Goal: Communication & Community: Ask a question

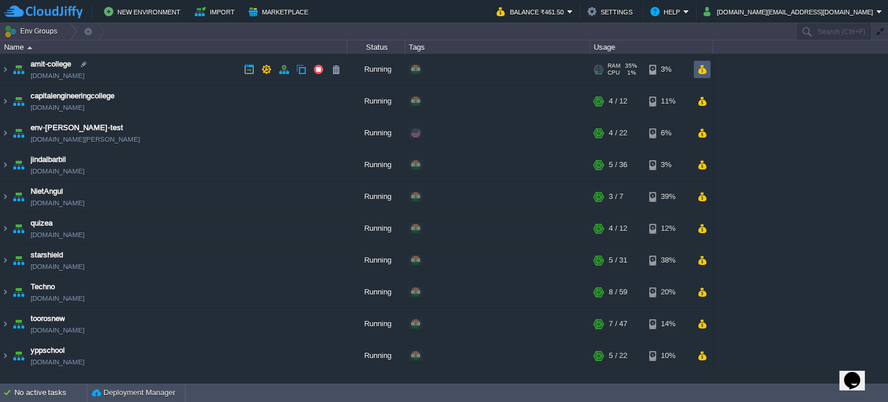
click at [705, 69] on button "button" at bounding box center [702, 69] width 10 height 10
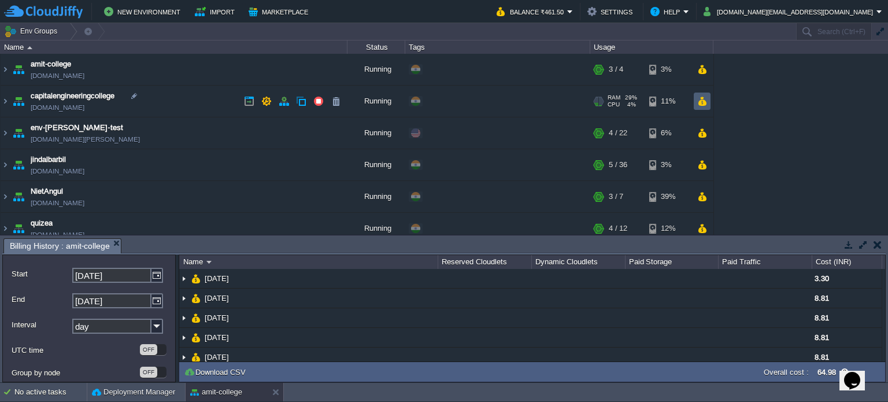
click at [700, 104] on button "button" at bounding box center [702, 101] width 10 height 10
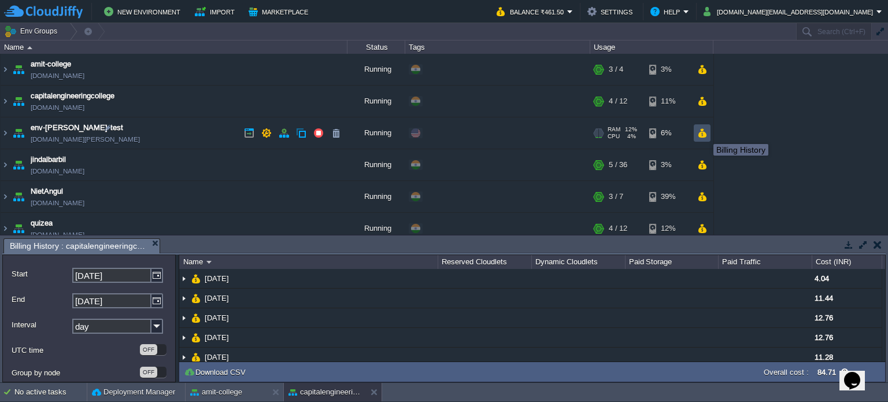
click at [702, 132] on button "button" at bounding box center [702, 133] width 10 height 10
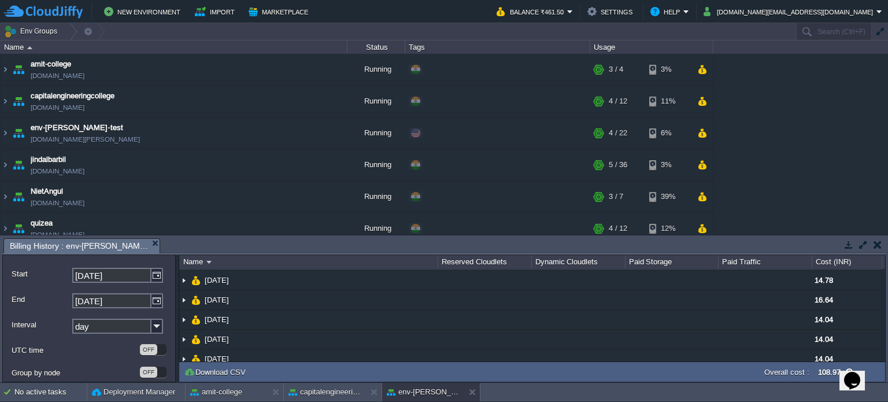
scroll to position [58, 0]
click at [708, 171] on td at bounding box center [702, 164] width 17 height 17
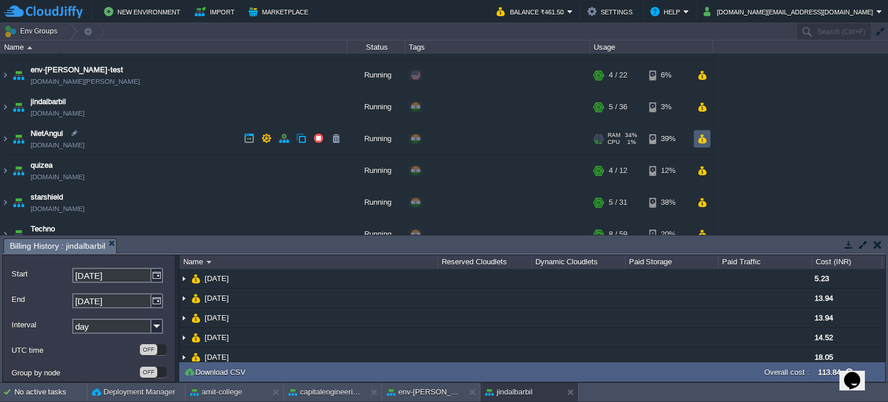
click at [706, 137] on button "button" at bounding box center [702, 139] width 10 height 10
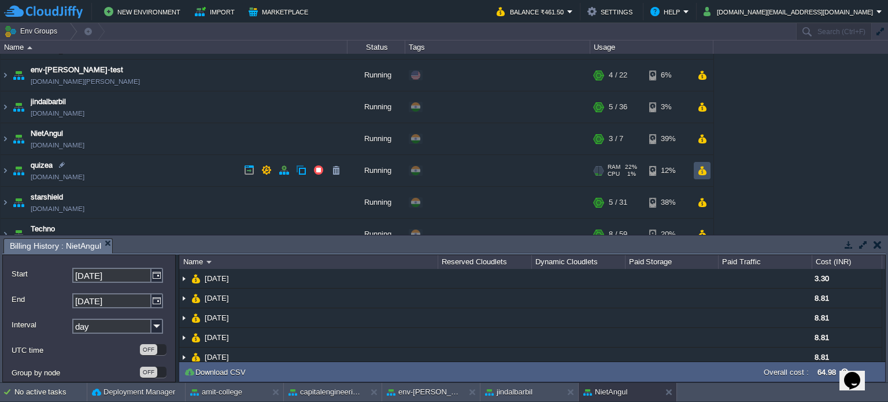
click at [706, 173] on button "button" at bounding box center [702, 170] width 10 height 10
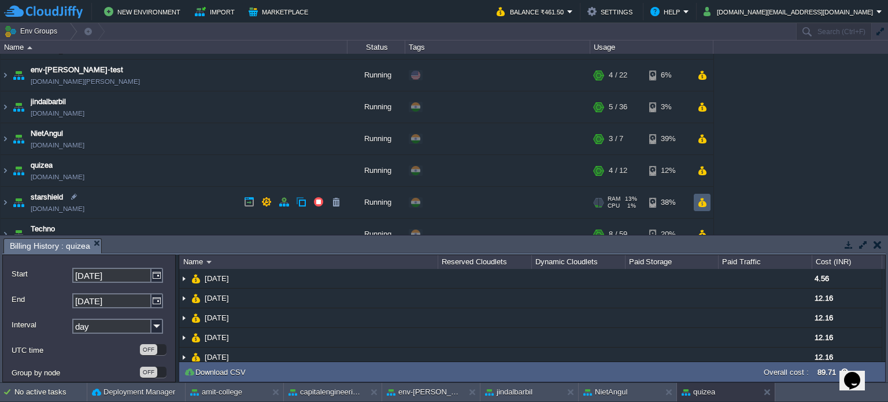
click at [700, 201] on button "button" at bounding box center [702, 202] width 10 height 10
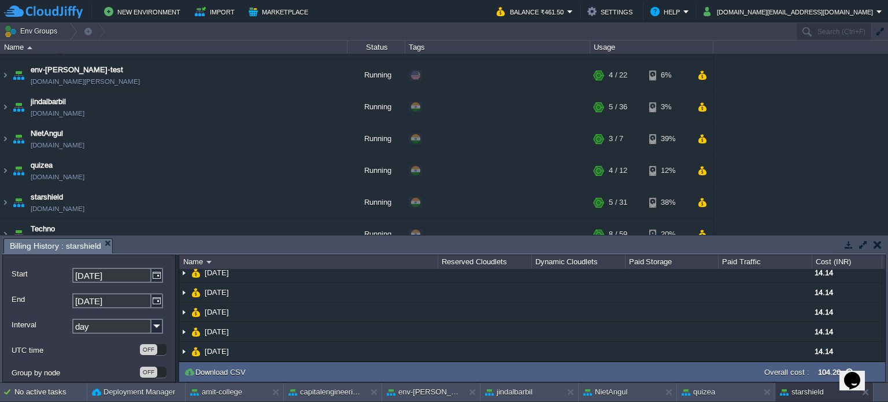
scroll to position [67, 0]
click at [872, 245] on td at bounding box center [877, 245] width 14 height 14
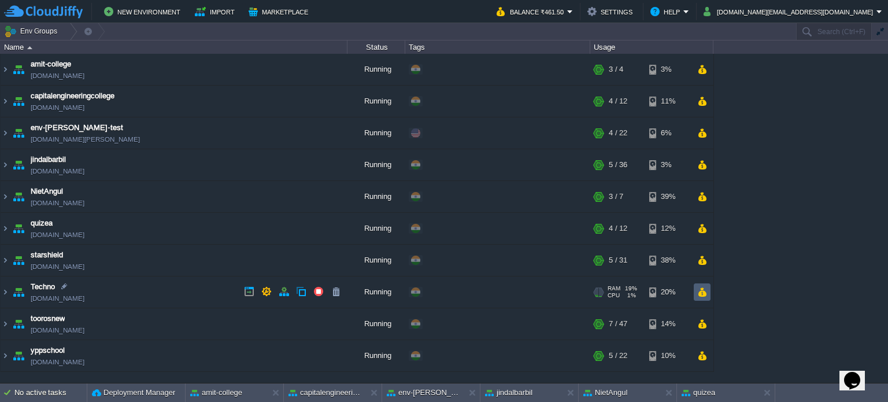
click at [701, 291] on button "button" at bounding box center [702, 292] width 10 height 10
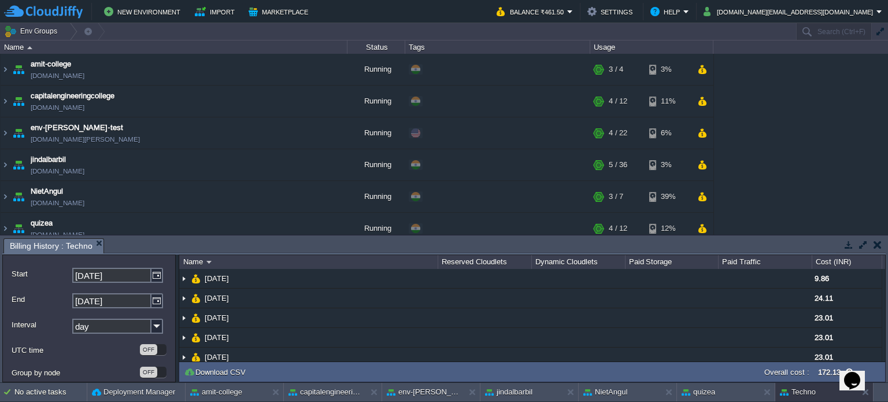
click at [875, 246] on button "button" at bounding box center [878, 244] width 8 height 10
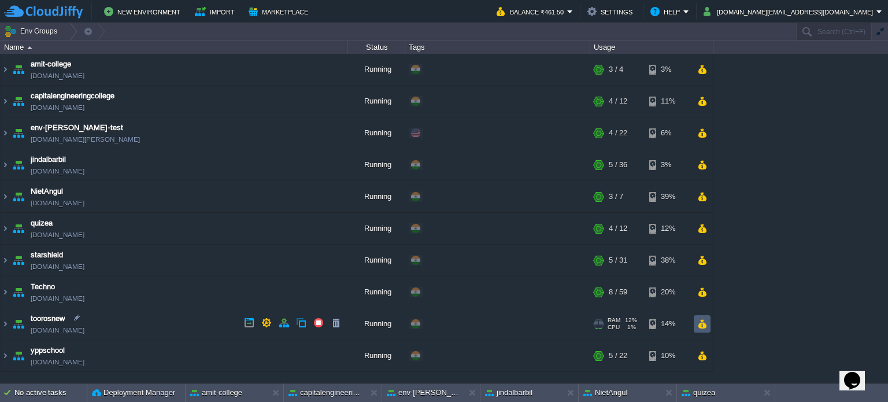
click at [708, 324] on td at bounding box center [702, 323] width 17 height 17
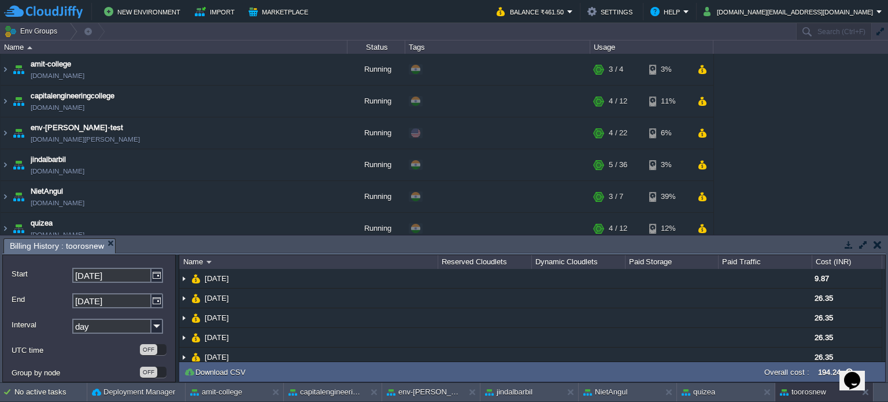
click at [875, 240] on button "button" at bounding box center [878, 244] width 8 height 10
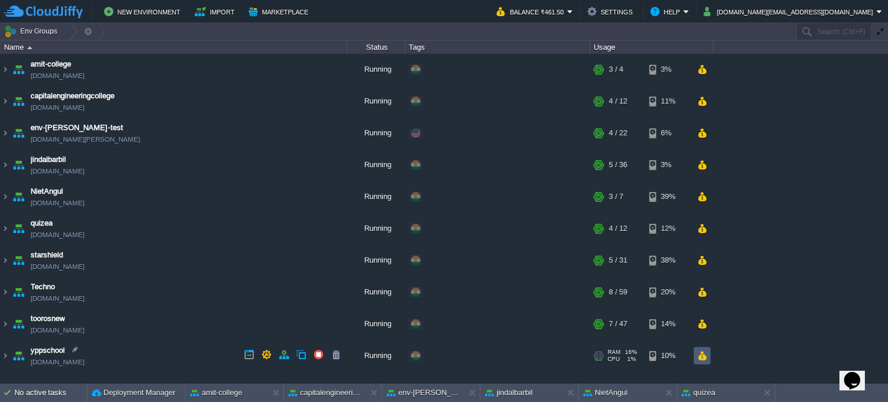
click at [696, 352] on td at bounding box center [702, 355] width 17 height 17
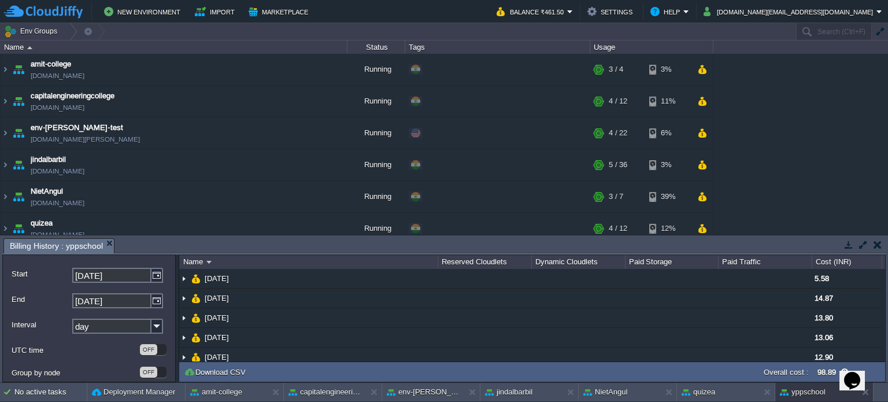
click at [874, 245] on button "button" at bounding box center [878, 244] width 8 height 10
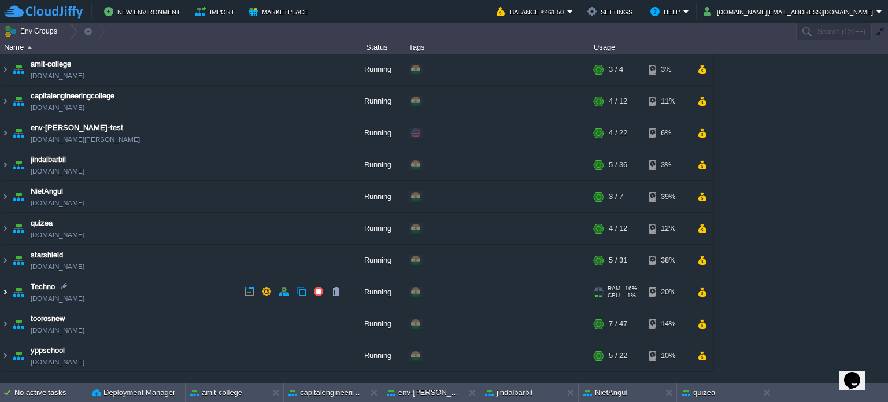
click at [5, 288] on img at bounding box center [5, 291] width 9 height 31
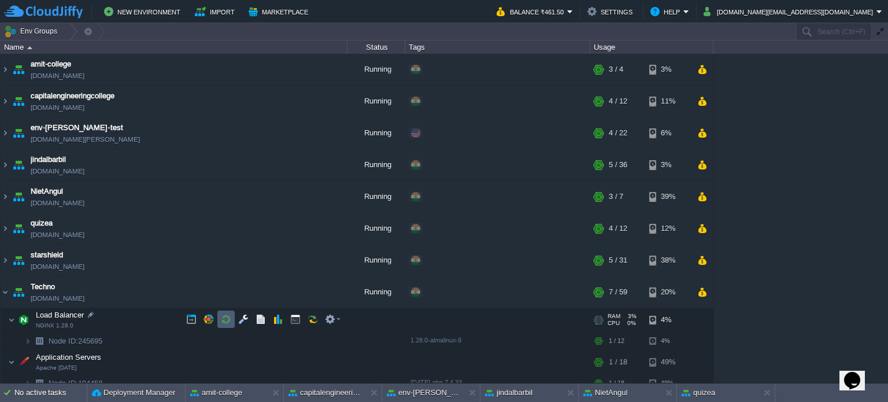
scroll to position [58, 0]
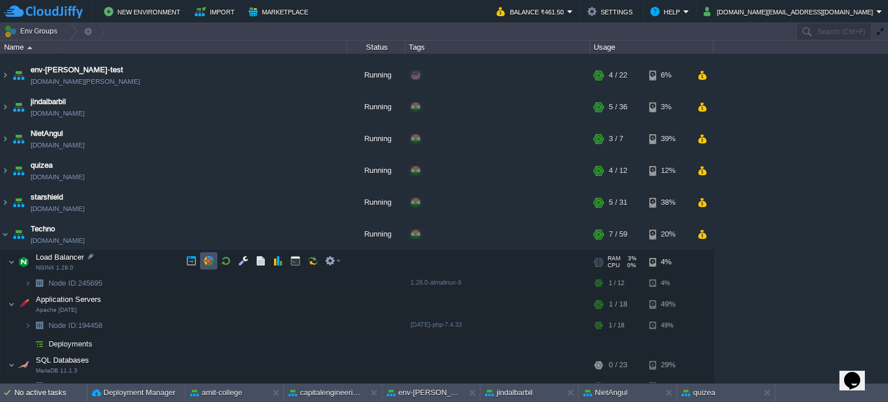
click at [213, 260] on button "button" at bounding box center [208, 261] width 10 height 10
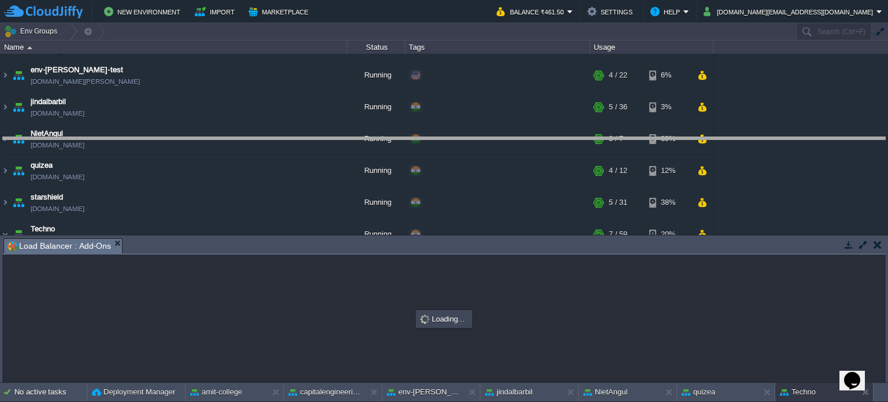
drag, startPoint x: 362, startPoint y: 249, endPoint x: 373, endPoint y: 148, distance: 101.7
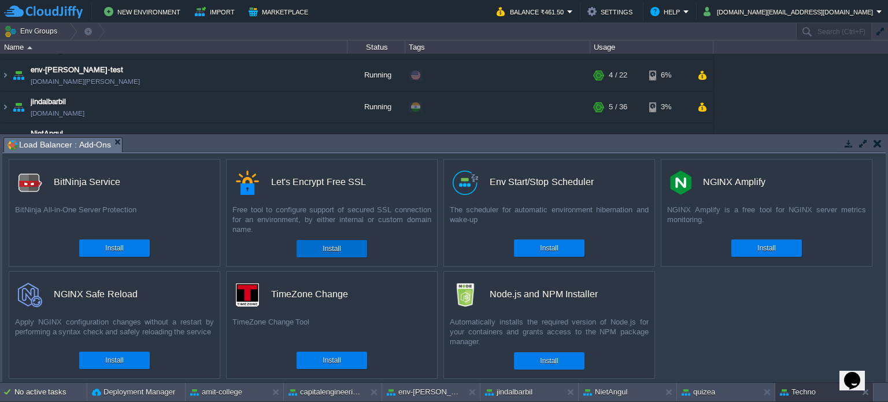
click at [332, 250] on button "Install" at bounding box center [332, 249] width 18 height 12
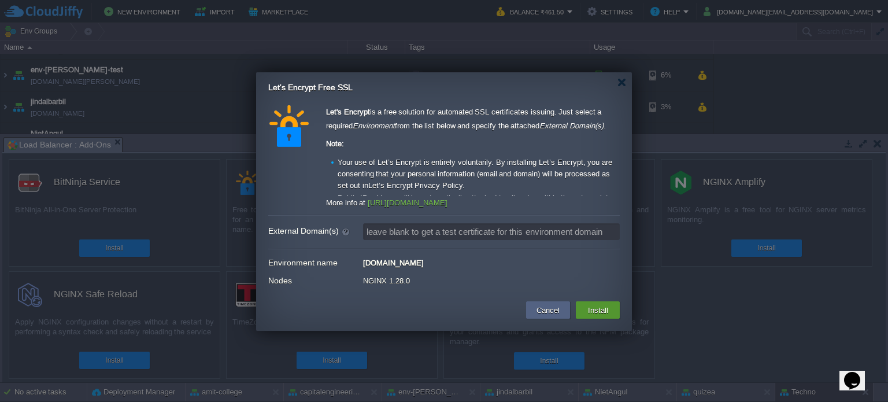
click at [602, 308] on button "Install" at bounding box center [597, 310] width 27 height 14
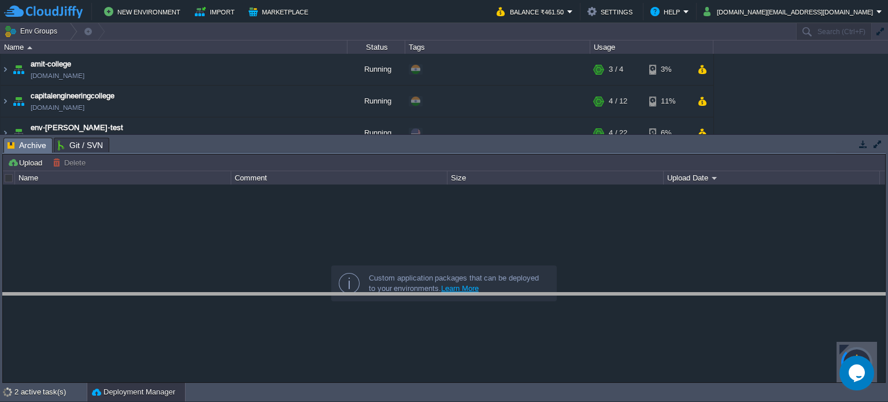
drag, startPoint x: 408, startPoint y: 146, endPoint x: 380, endPoint y: 301, distance: 157.4
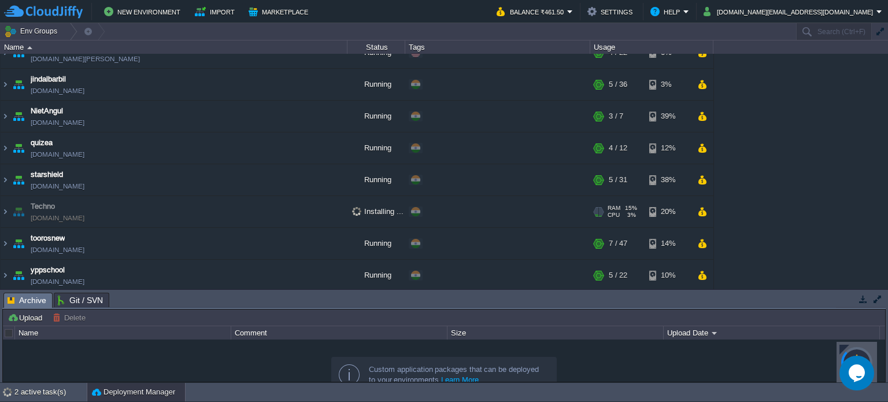
scroll to position [81, 0]
click at [5, 210] on img at bounding box center [5, 210] width 9 height 31
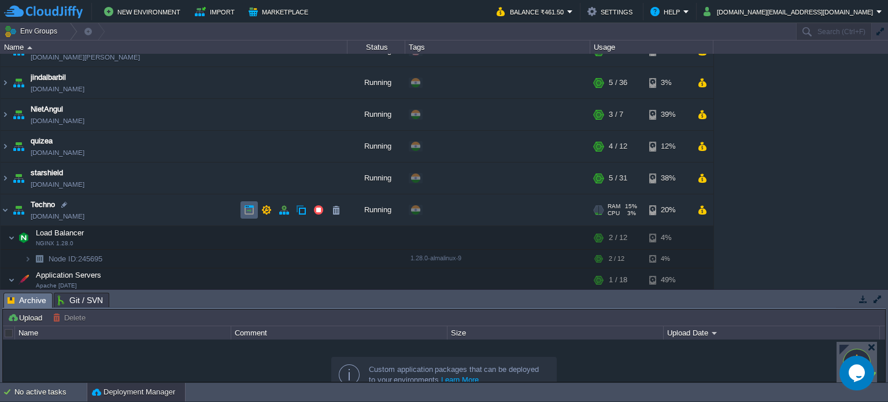
scroll to position [197, 0]
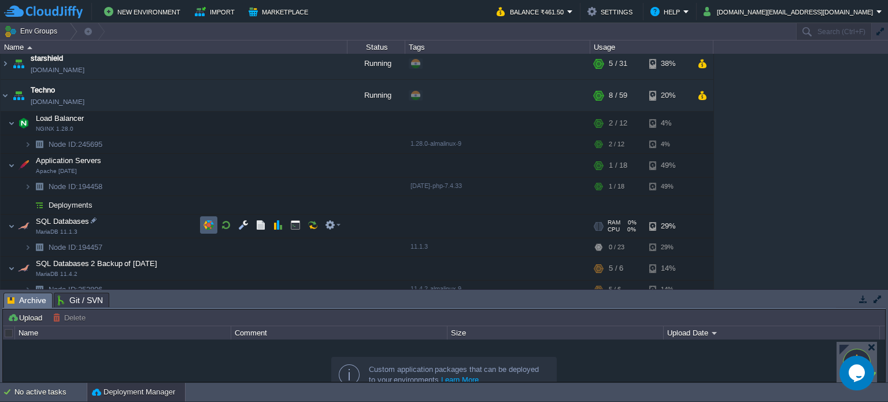
click at [214, 224] on td at bounding box center [208, 224] width 17 height 17
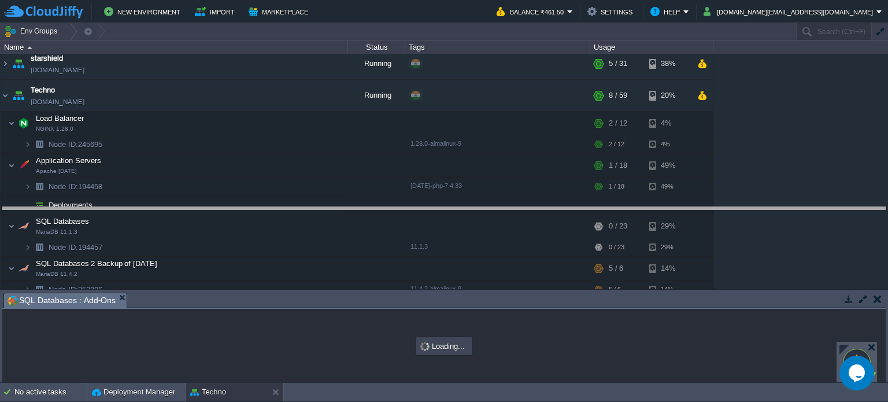
drag, startPoint x: 254, startPoint y: 304, endPoint x: 303, endPoint y: 165, distance: 147.5
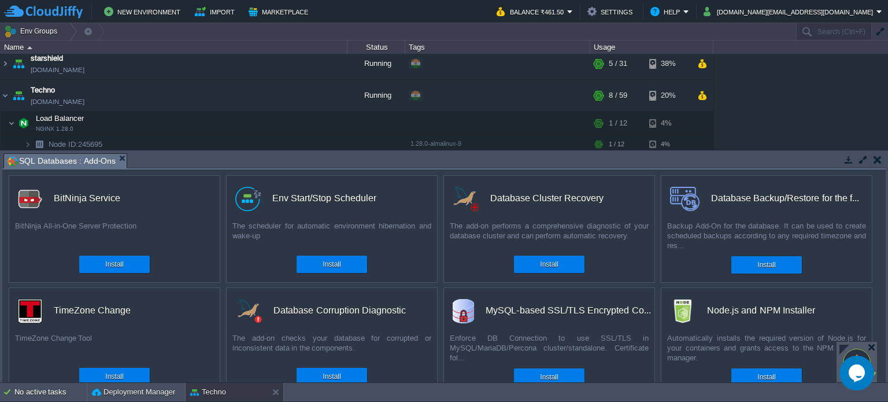
scroll to position [0, 0]
click at [881, 160] on td at bounding box center [877, 160] width 14 height 14
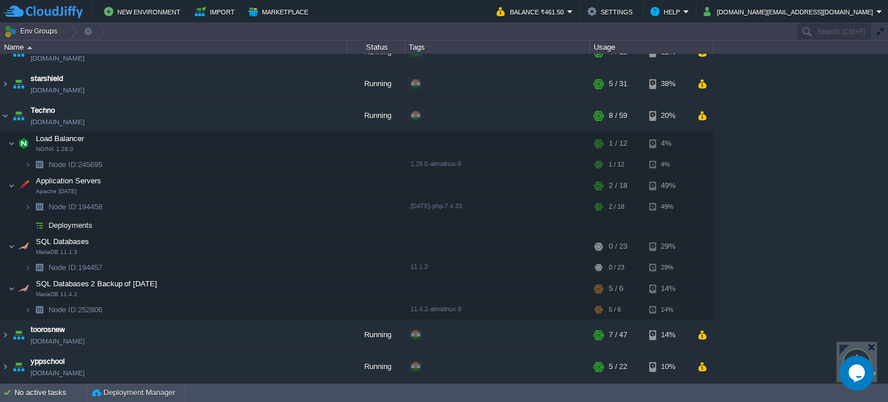
scroll to position [174, 0]
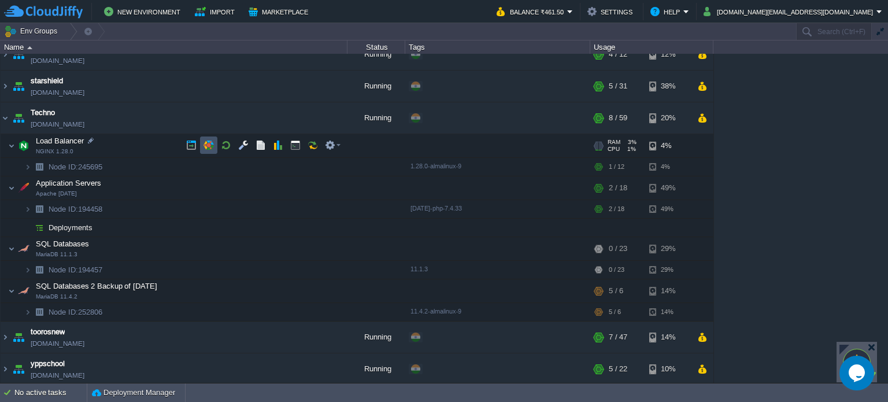
click at [208, 145] on button "button" at bounding box center [208, 145] width 10 height 10
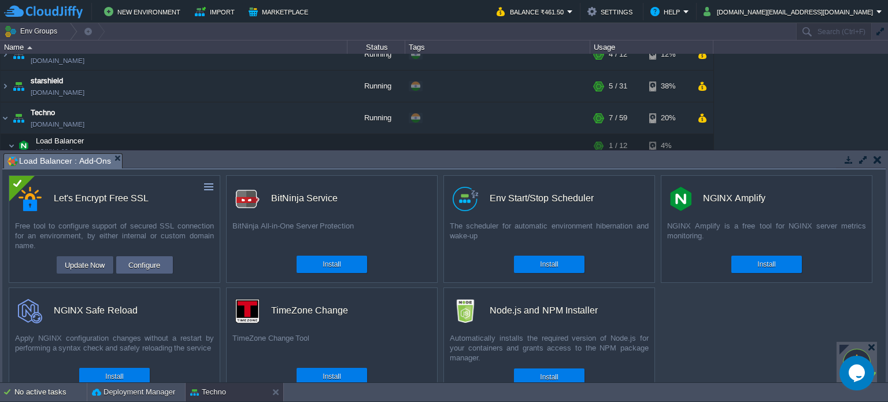
click at [78, 267] on button "Update Now" at bounding box center [84, 265] width 47 height 14
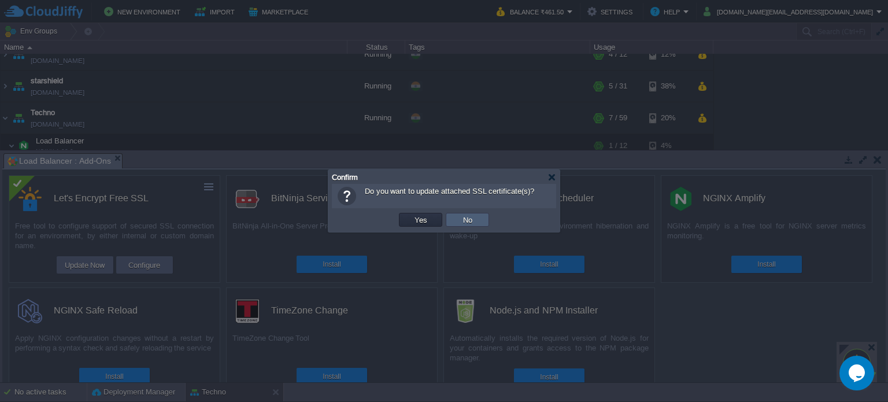
click at [456, 221] on td "No" at bounding box center [467, 220] width 43 height 14
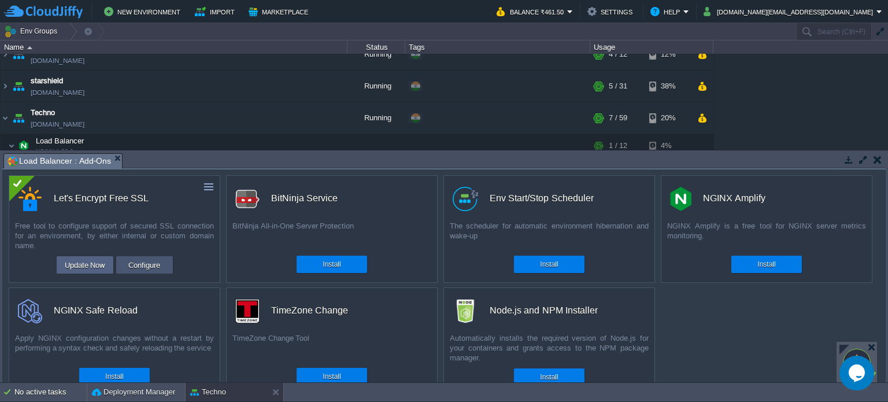
click at [142, 262] on button "Configure" at bounding box center [144, 265] width 39 height 14
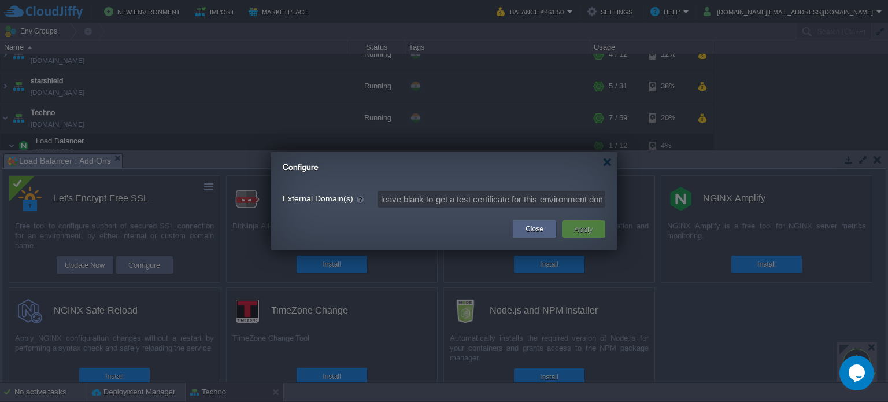
click at [546, 238] on td "Close" at bounding box center [534, 229] width 49 height 21
drag, startPoint x: 543, startPoint y: 232, endPoint x: 497, endPoint y: 245, distance: 48.1
click at [543, 232] on div "Close" at bounding box center [534, 228] width 26 height 17
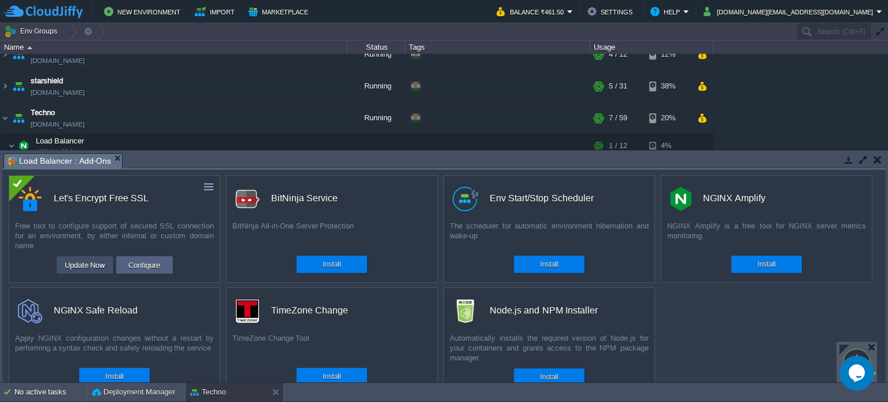
click at [77, 258] on button "Update Now" at bounding box center [84, 265] width 47 height 14
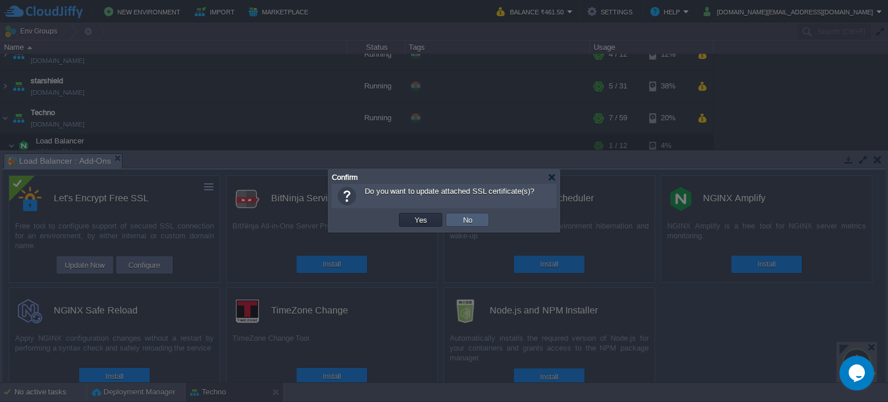
click at [478, 220] on td "No" at bounding box center [467, 220] width 43 height 14
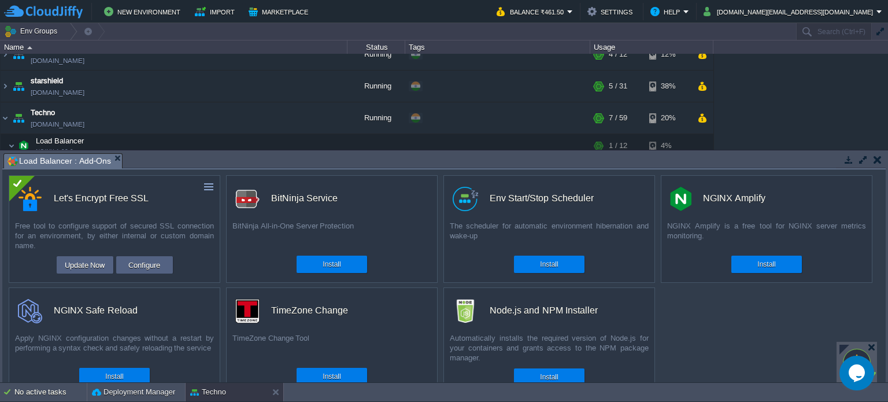
click at [883, 161] on td at bounding box center [877, 160] width 14 height 14
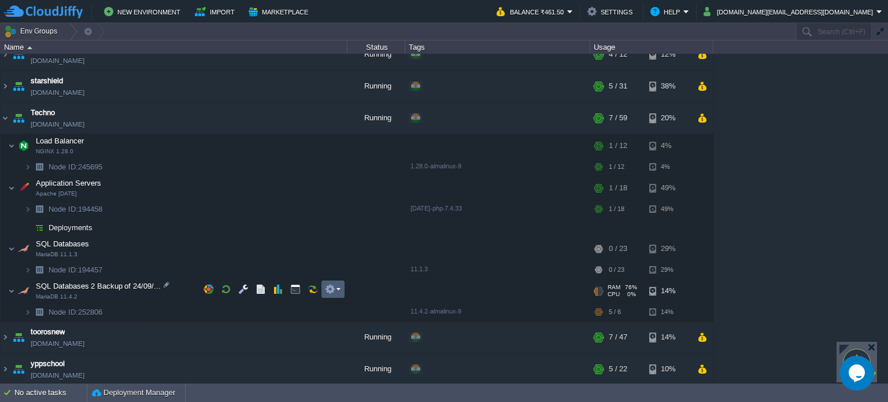
click at [337, 289] on em at bounding box center [333, 289] width 16 height 10
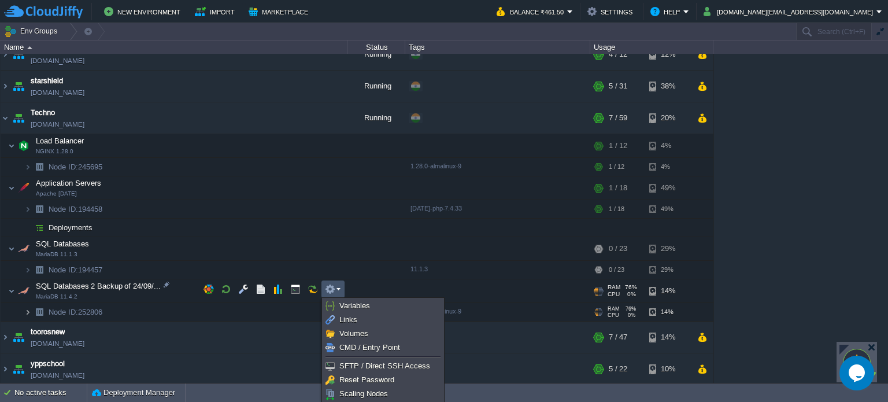
click at [25, 312] on img at bounding box center [27, 312] width 7 height 18
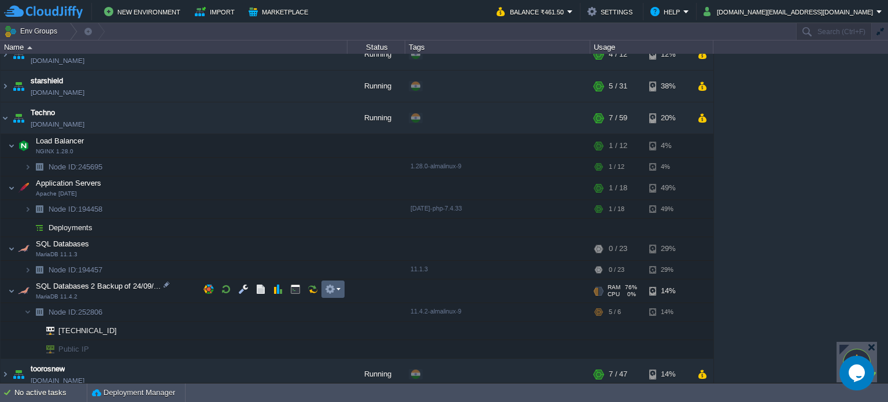
click at [338, 288] on em at bounding box center [333, 289] width 16 height 10
click at [166, 283] on div at bounding box center [166, 284] width 10 height 10
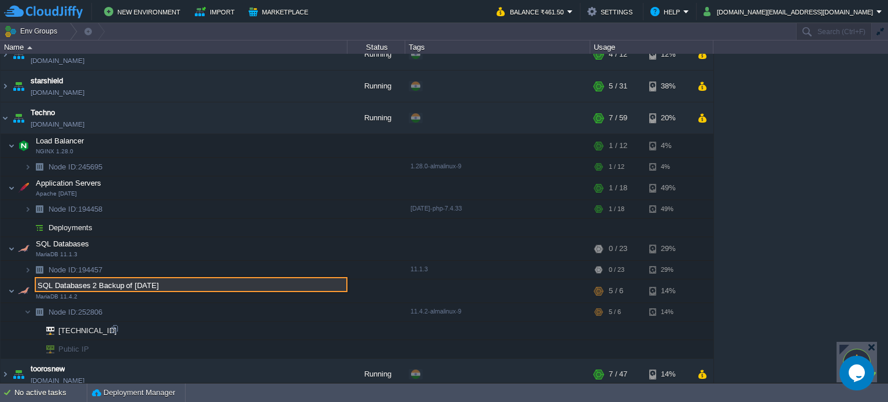
click at [254, 321] on td "[TECHNICAL_ID]" at bounding box center [174, 330] width 347 height 18
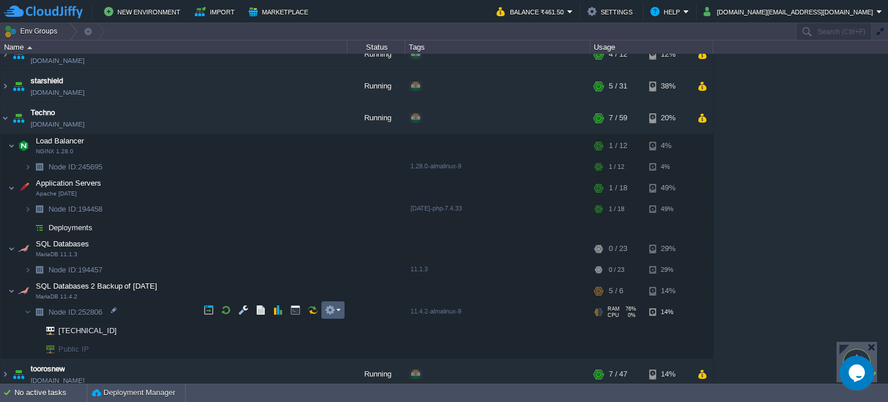
click at [335, 307] on button "button" at bounding box center [330, 310] width 10 height 10
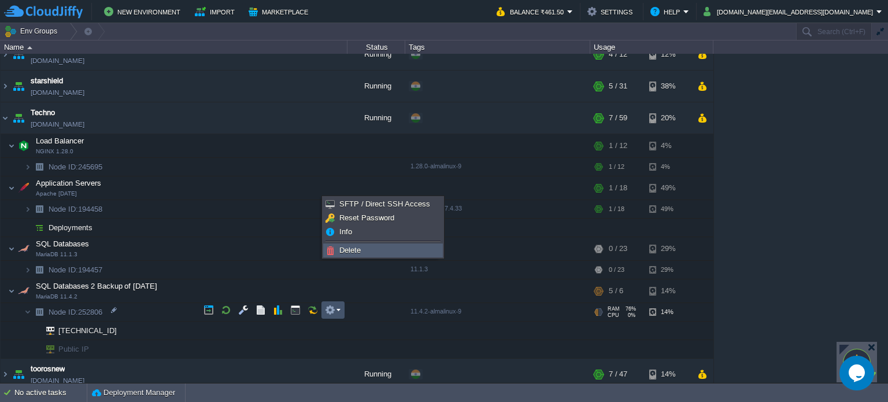
click at [349, 250] on span "Delete" at bounding box center [349, 250] width 21 height 9
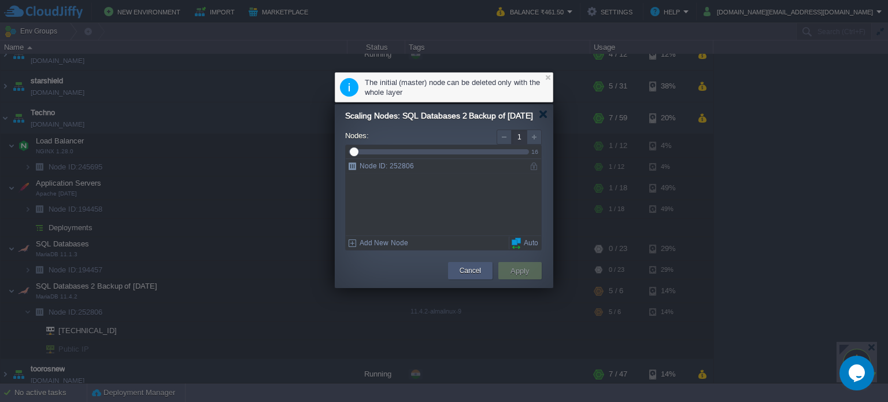
click at [458, 275] on div "Cancel" at bounding box center [470, 270] width 27 height 17
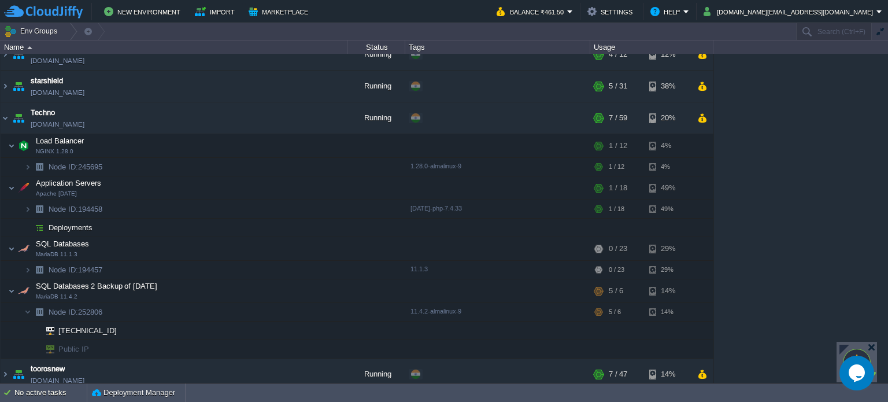
click at [858, 372] on icon "Chat widget" at bounding box center [857, 372] width 16 height 17
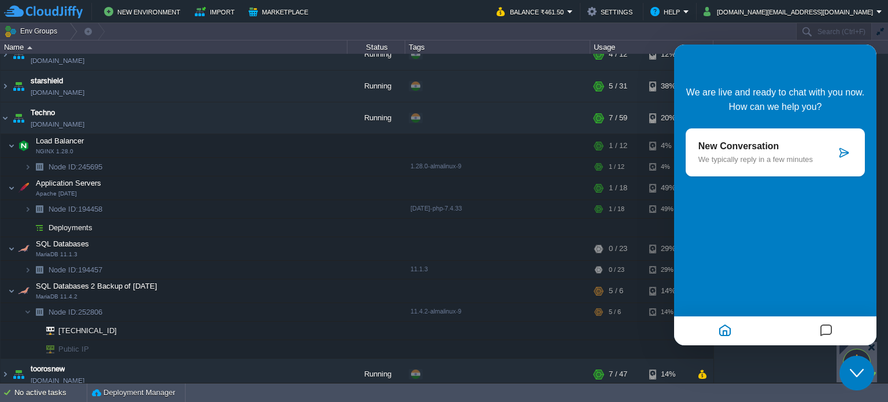
click at [785, 150] on p "New Conversation" at bounding box center [767, 146] width 138 height 10
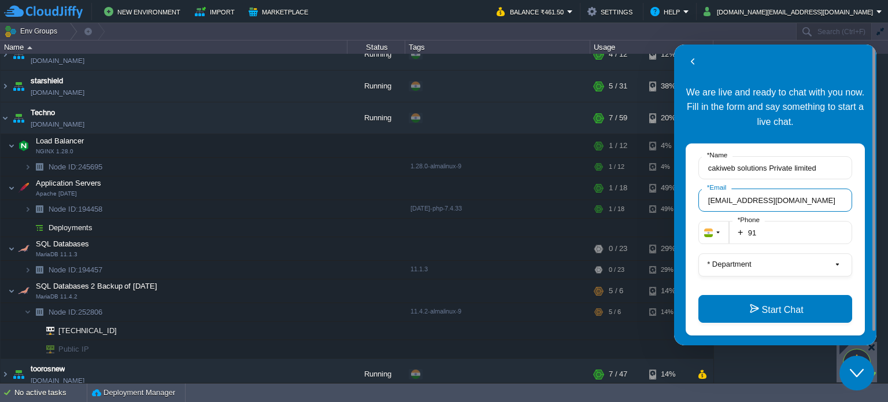
drag, startPoint x: 791, startPoint y: 196, endPoint x: 1340, endPoint y: 240, distance: 551.0
click at [674, 195] on html "Back Back We are live and ready to chat with you now. Fill in the form and say …" at bounding box center [775, 195] width 202 height 301
type input "[DOMAIN_NAME][EMAIL_ADDRESS][DOMAIN_NAME]"
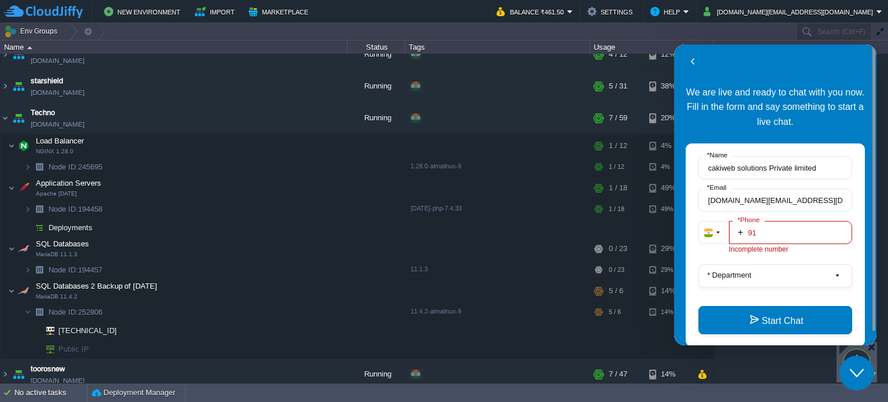
click at [801, 234] on input "91" at bounding box center [790, 232] width 123 height 23
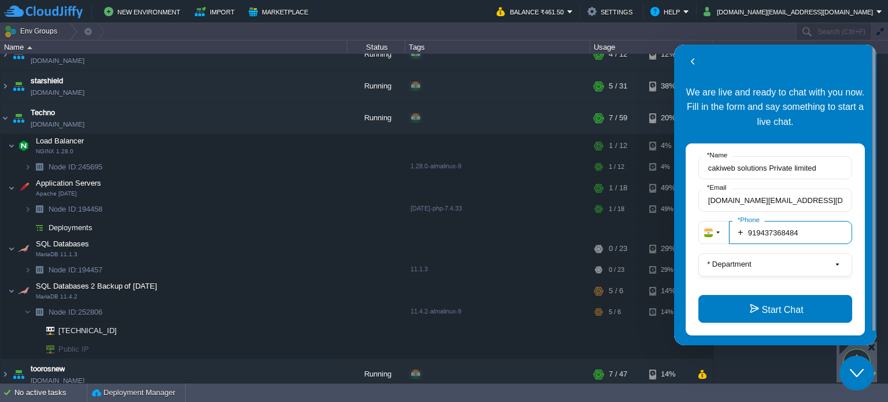
type input "919437368484"
click at [793, 265] on button "* Department" at bounding box center [775, 264] width 154 height 23
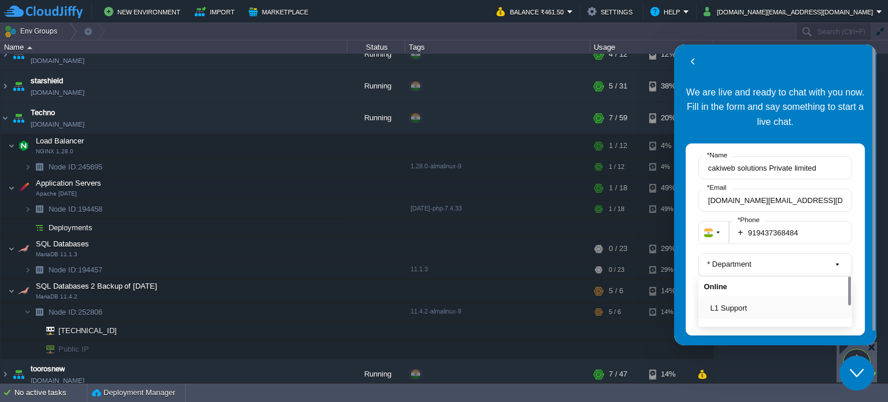
click at [763, 305] on button "L1 Support" at bounding box center [778, 308] width 136 height 12
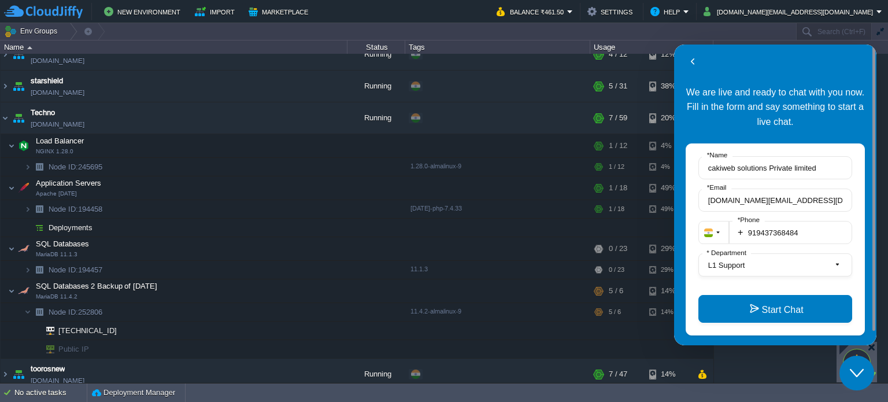
click at [763, 305] on button "Start Chat" at bounding box center [775, 309] width 154 height 28
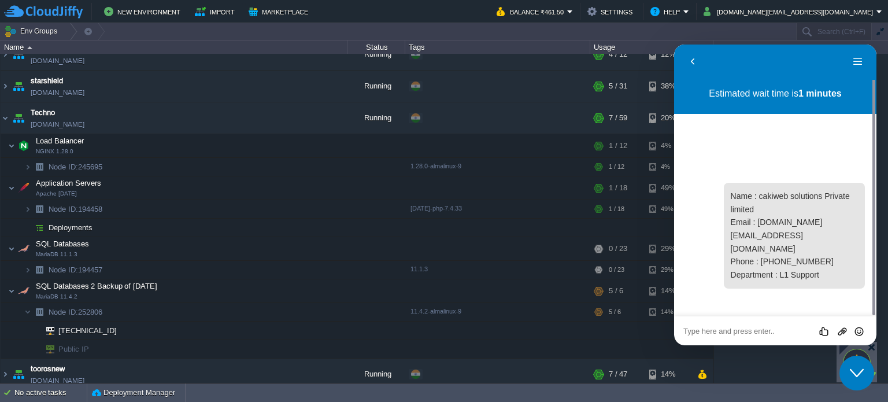
click at [730, 334] on textarea at bounding box center [775, 331] width 184 height 9
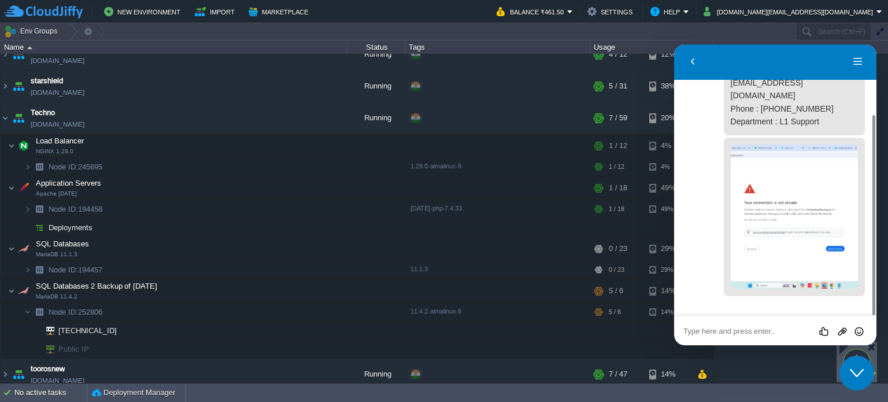
paste textarea "[URL][DOMAIN_NAME]"
type textarea "[URL][DOMAIN_NAME]"
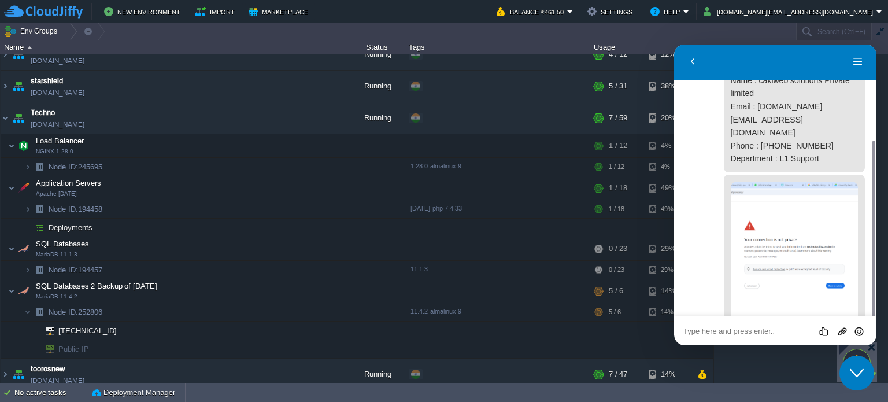
scroll to position [88, 0]
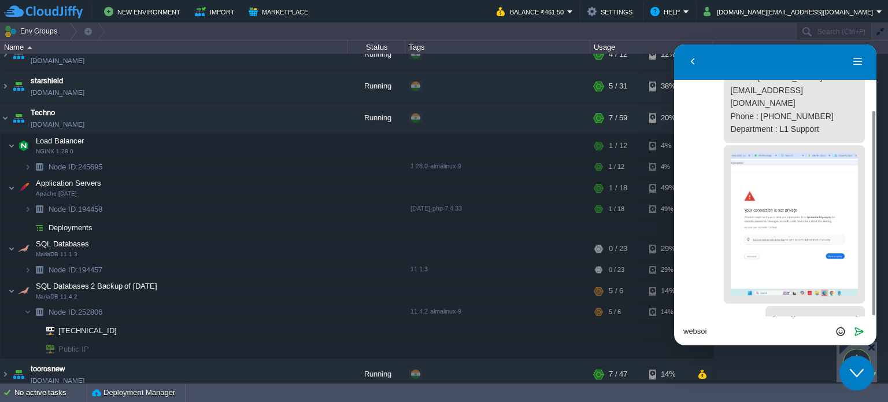
drag, startPoint x: 722, startPoint y: 327, endPoint x: 606, endPoint y: 316, distance: 116.1
click at [674, 316] on html "Back Menu Back Rate this chat Upload File Insert emoji Estimated wait time is 1…" at bounding box center [775, 195] width 202 height 301
click at [723, 334] on textarea "websoi" at bounding box center [775, 331] width 184 height 9
drag, startPoint x: 723, startPoint y: 334, endPoint x: 658, endPoint y: 325, distance: 64.8
click at [674, 325] on html "Back Menu Back Rate this chat Upload File Insert emoji Estimated wait time is 1…" at bounding box center [775, 195] width 202 height 301
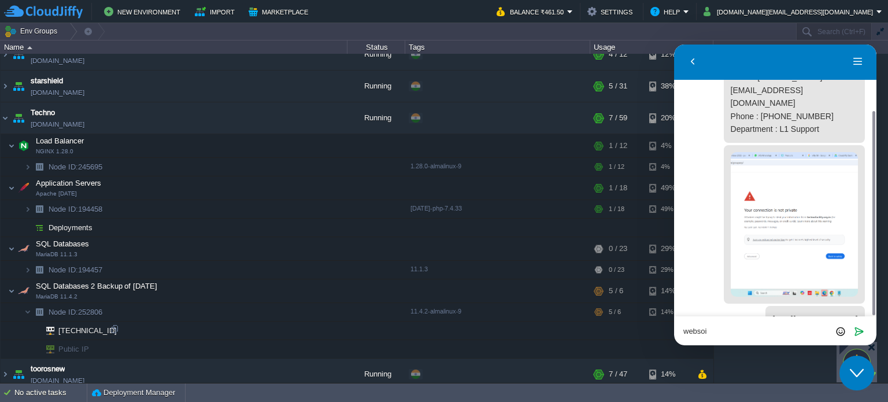
paste textarea "[URL][DOMAIN_NAME]"
type textarea "[URL][DOMAIN_NAME]"
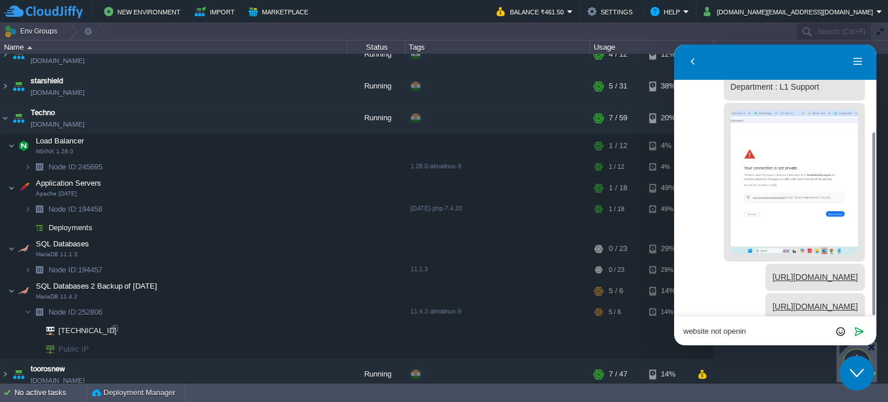
type textarea "website not opening"
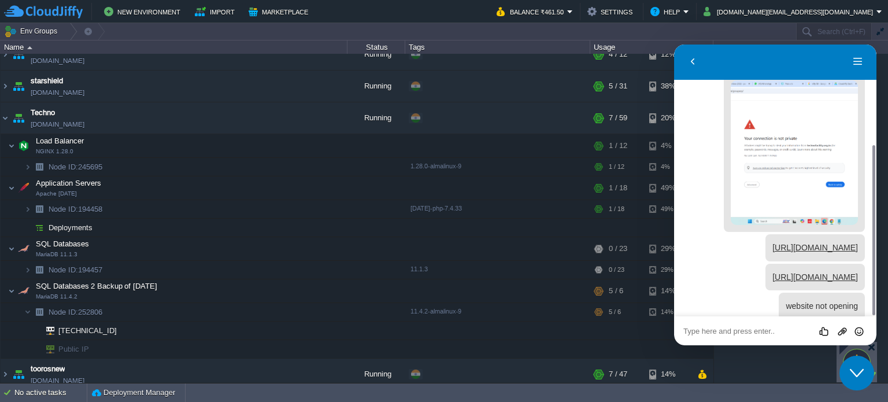
click at [700, 331] on textarea at bounding box center [775, 331] width 184 height 9
type textarea "NO REPLY"
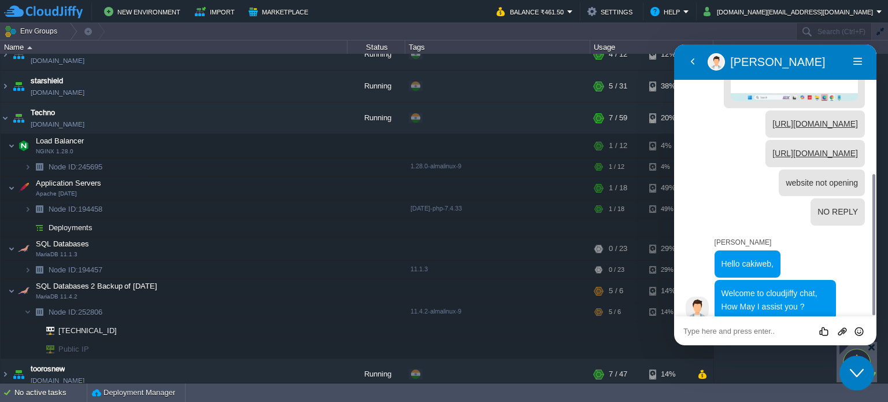
scroll to position [249, 0]
click at [715, 334] on textarea at bounding box center [775, 331] width 184 height 9
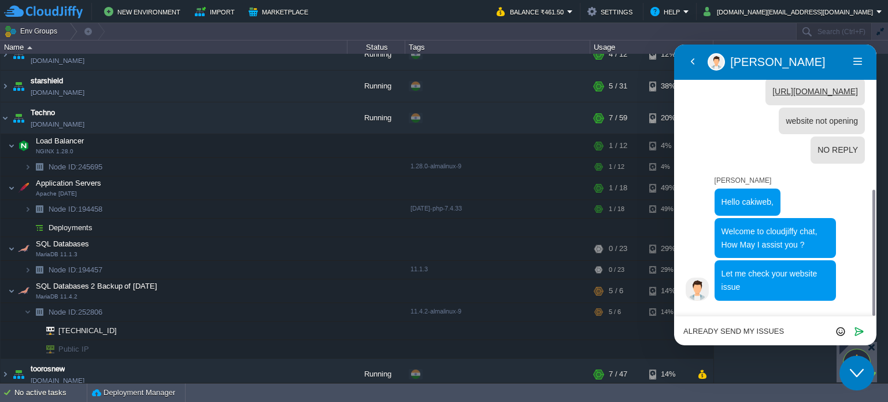
scroll to position [291, 0]
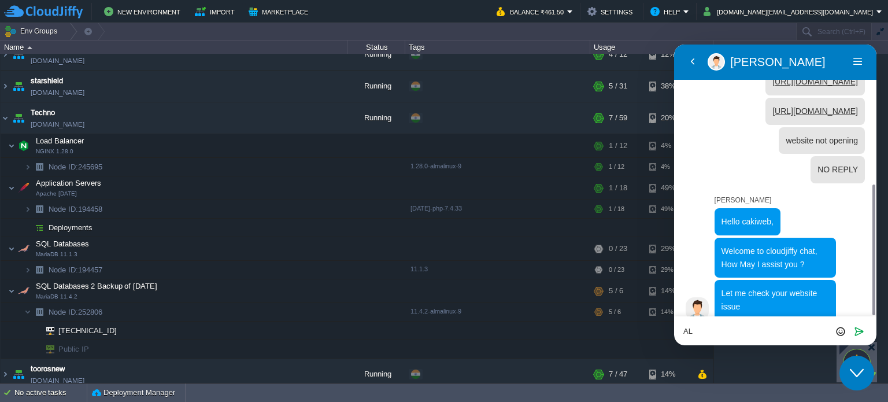
type textarea "A"
type textarea "OK"
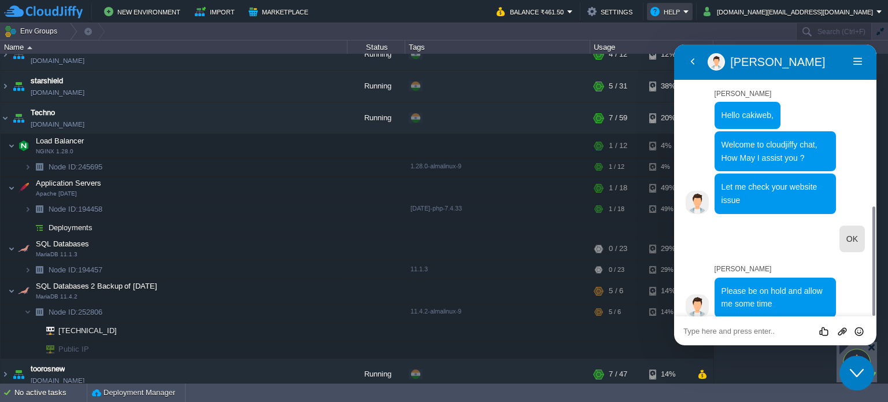
scroll to position [395, 0]
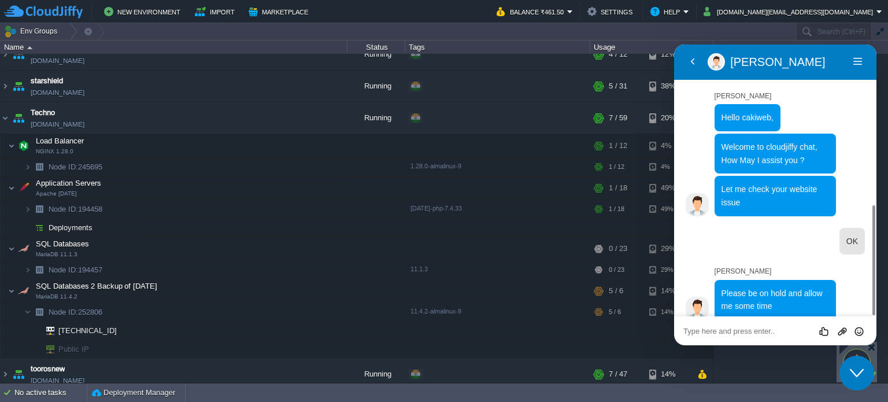
click at [718, 331] on textarea at bounding box center [775, 331] width 184 height 9
type textarea "a"
type textarea "your support is very slow"
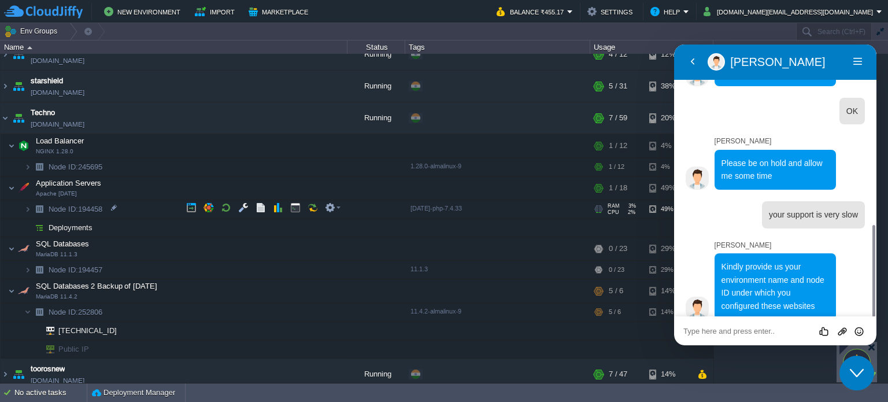
scroll to position [524, 0]
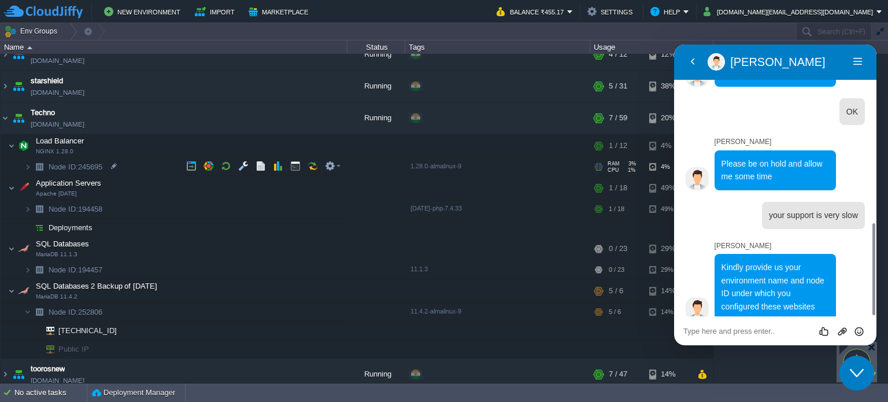
click at [20, 164] on img at bounding box center [16, 163] width 16 height 10
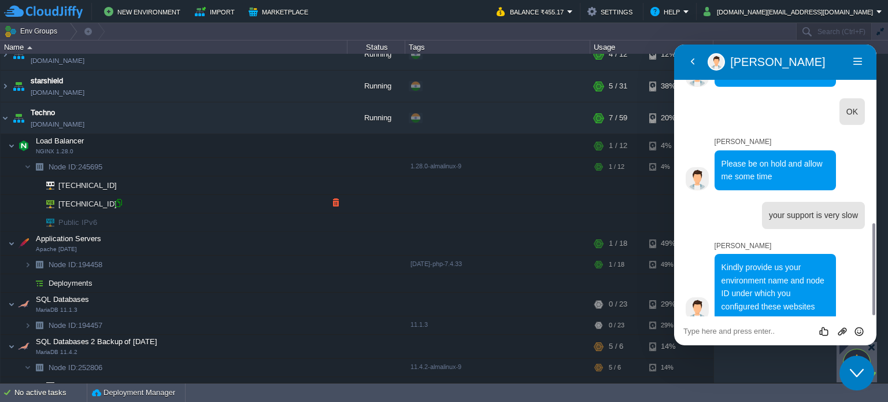
click at [120, 203] on div at bounding box center [118, 203] width 10 height 10
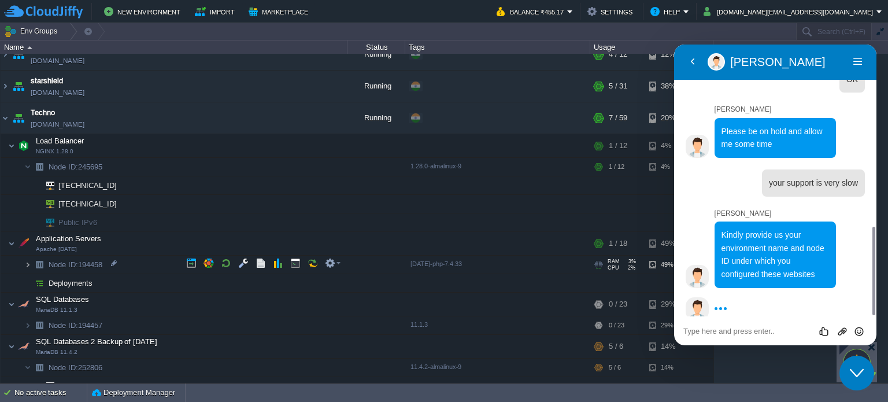
click at [28, 260] on img at bounding box center [27, 265] width 7 height 18
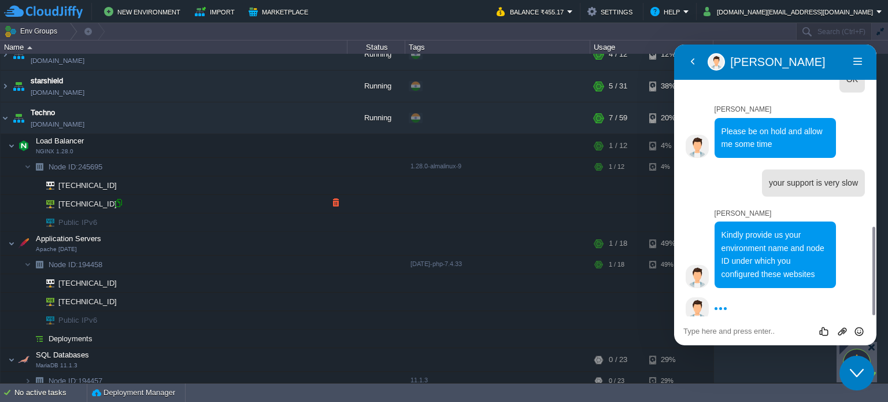
click at [119, 198] on div at bounding box center [118, 203] width 10 height 10
click at [208, 146] on button "button" at bounding box center [208, 145] width 10 height 10
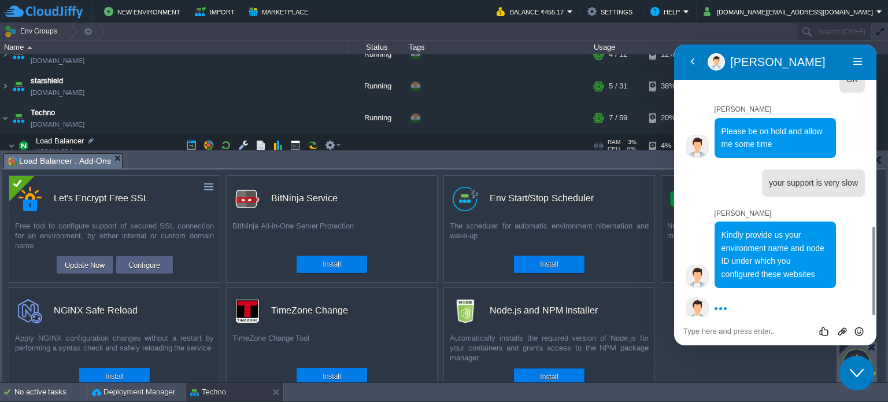
scroll to position [232, 0]
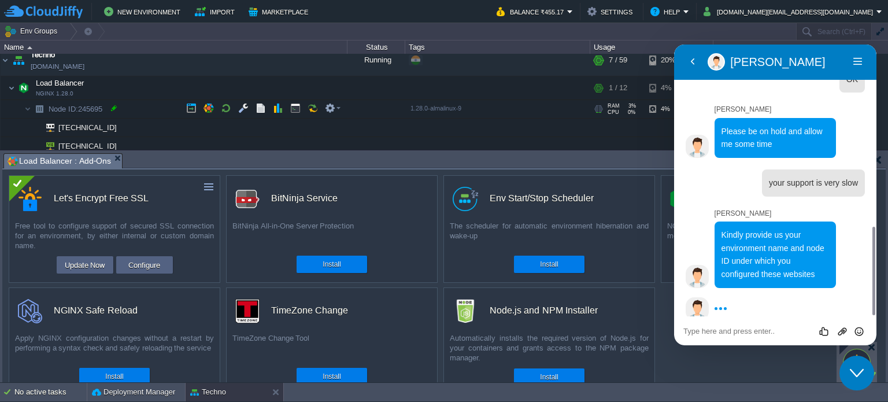
click at [113, 106] on div at bounding box center [114, 108] width 10 height 10
type input "245695"
click at [690, 325] on div "Rate this chat Upload File Insert emoji" at bounding box center [775, 330] width 184 height 10
click at [715, 328] on textarea at bounding box center [775, 331] width 184 height 9
type textarea "245695"
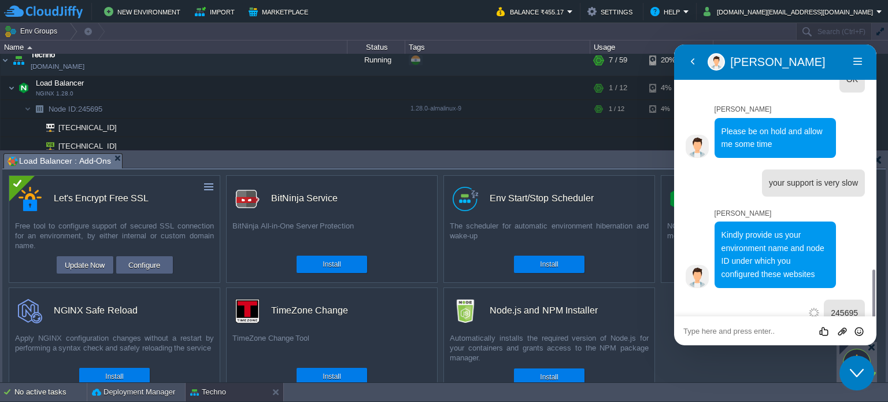
scroll to position [595, 0]
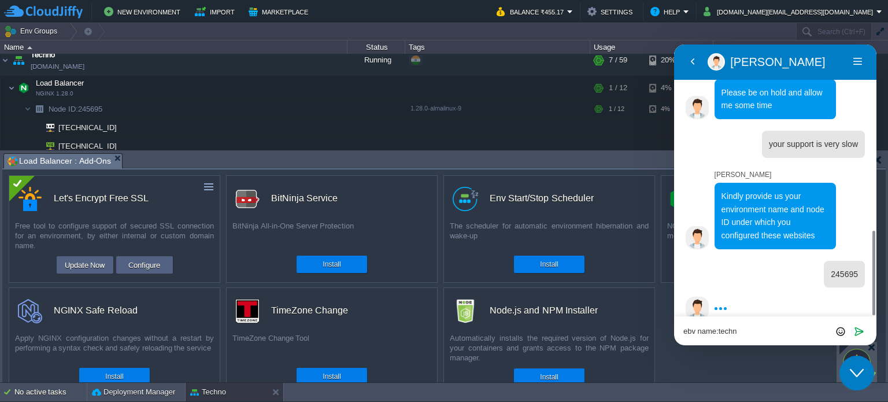
type textarea "ebv name:techno"
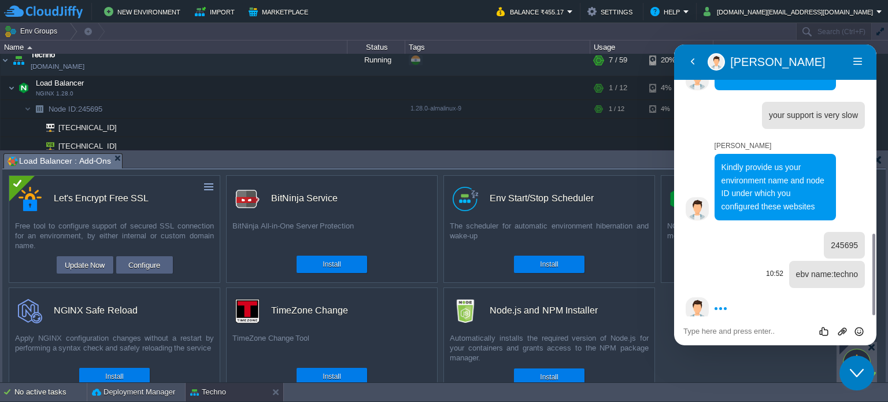
drag, startPoint x: 827, startPoint y: 262, endPoint x: 768, endPoint y: 272, distance: 59.8
click at [768, 272] on div "10:52 ebv name:techno" at bounding box center [812, 274] width 105 height 27
click at [856, 369] on icon "Close Chat This icon closes the chat window." at bounding box center [857, 373] width 14 height 14
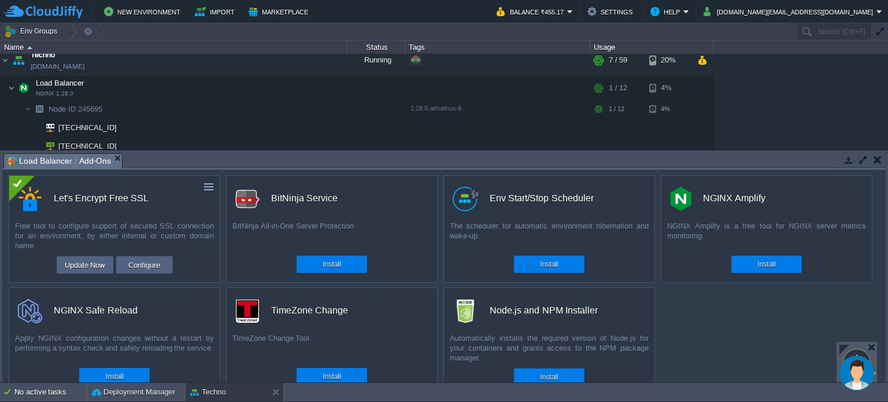
click at [878, 156] on button "button" at bounding box center [878, 159] width 8 height 10
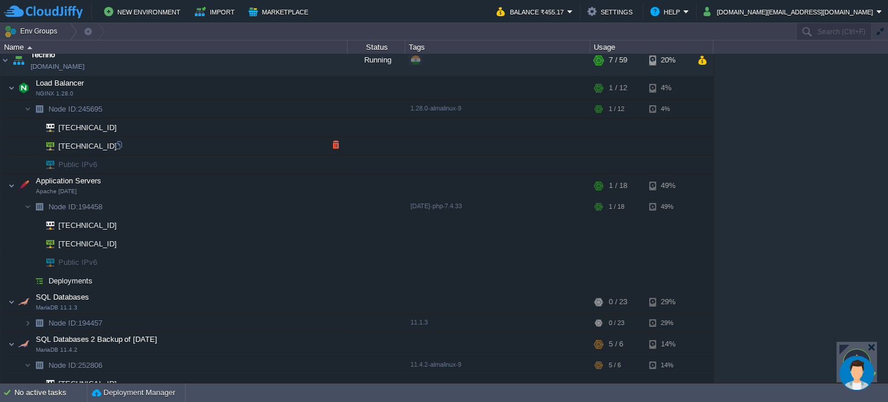
scroll to position [58, 0]
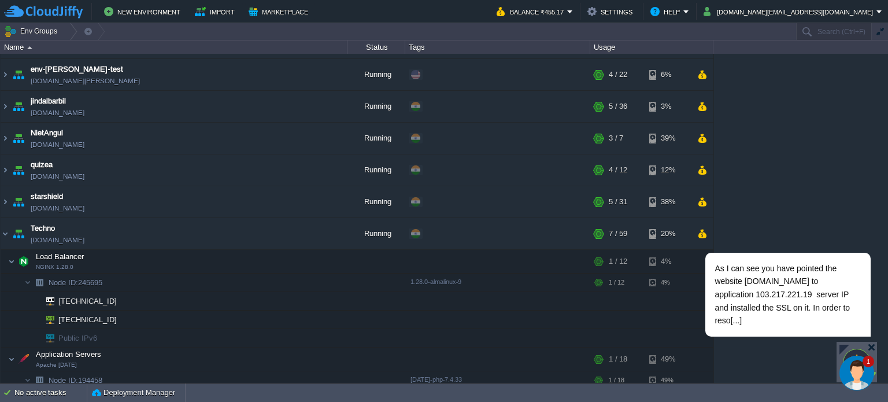
click at [852, 362] on img "Chat widget" at bounding box center [856, 373] width 35 height 35
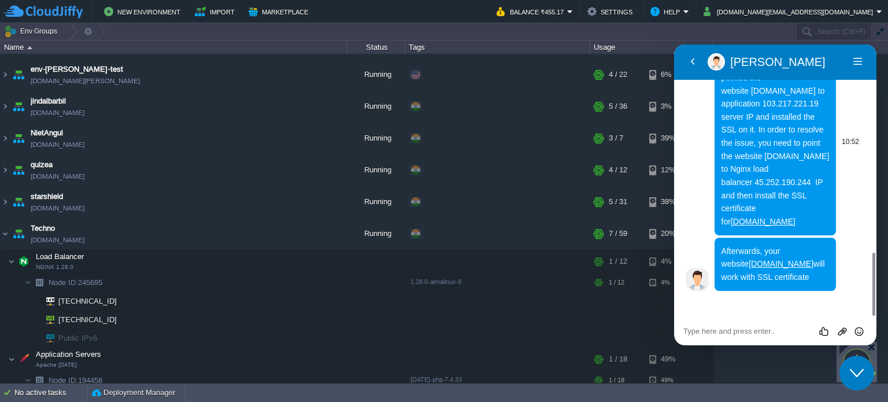
scroll to position [870, 0]
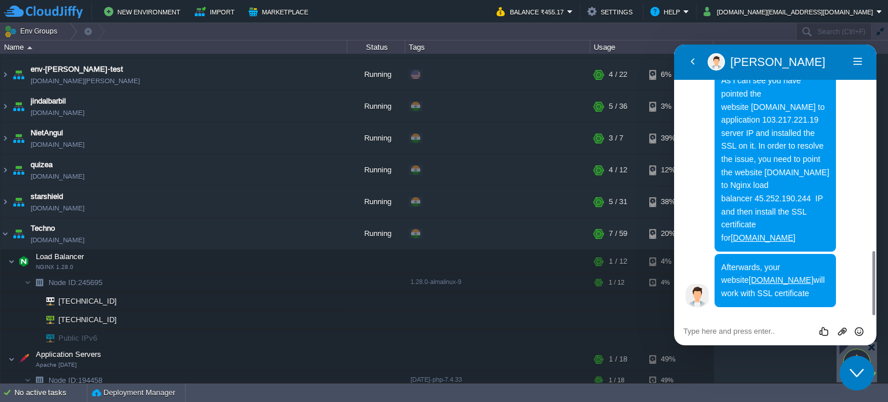
click at [731, 334] on textarea at bounding box center [775, 331] width 184 height 9
type textarea "a"
type textarea "[DOMAIN_NAME][URL]"
paste textarea "a"
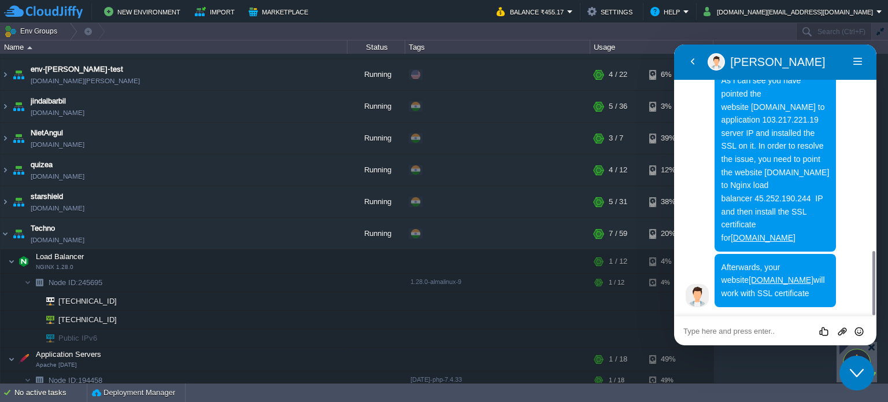
click at [719, 327] on textarea at bounding box center [775, 331] width 184 height 9
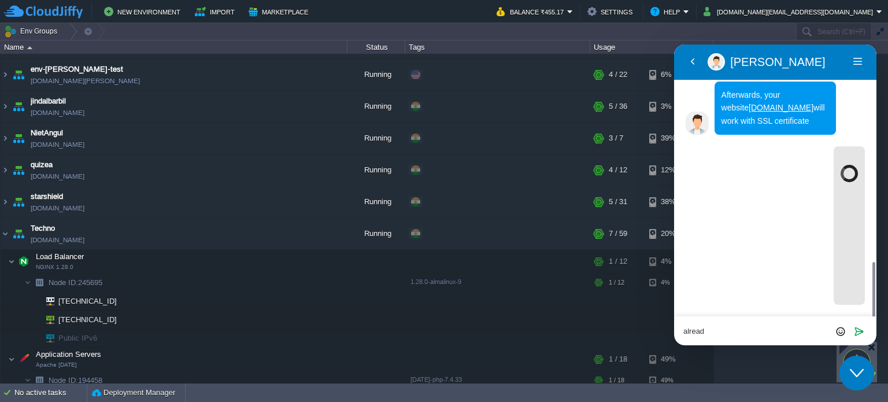
scroll to position [1040, 0]
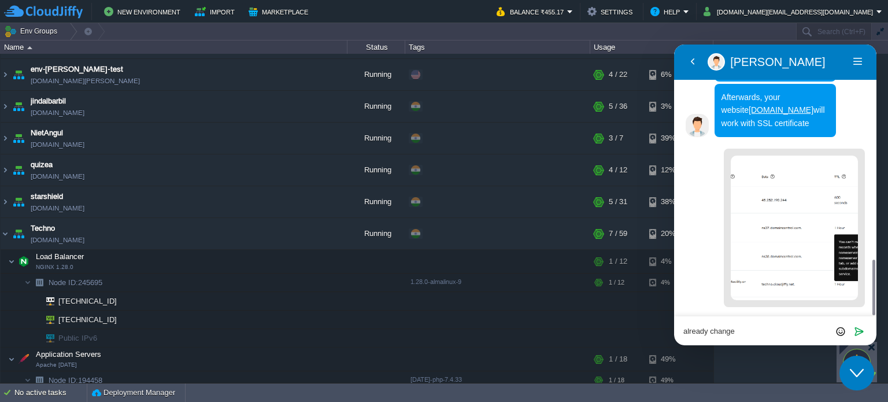
type textarea "already changed"
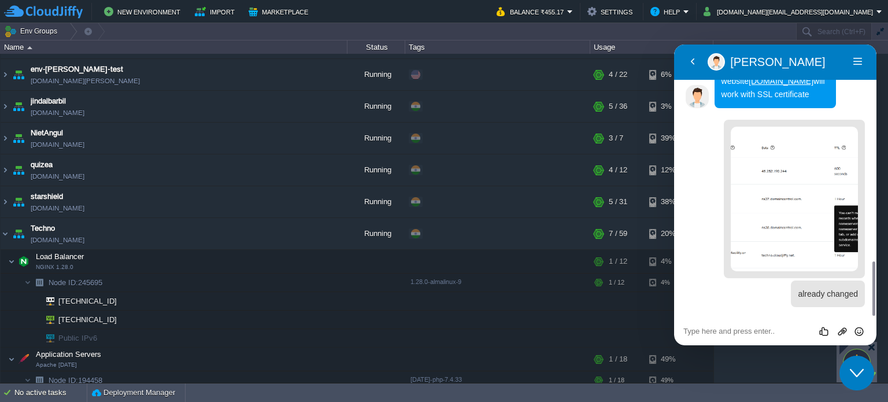
click at [0, 238] on table "amit-college [DOMAIN_NAME] Running + Add to Env Group RAM 35% CPU 1% 3 / 4 3% c…" at bounding box center [357, 321] width 714 height 653
click at [2, 235] on img at bounding box center [5, 233] width 9 height 31
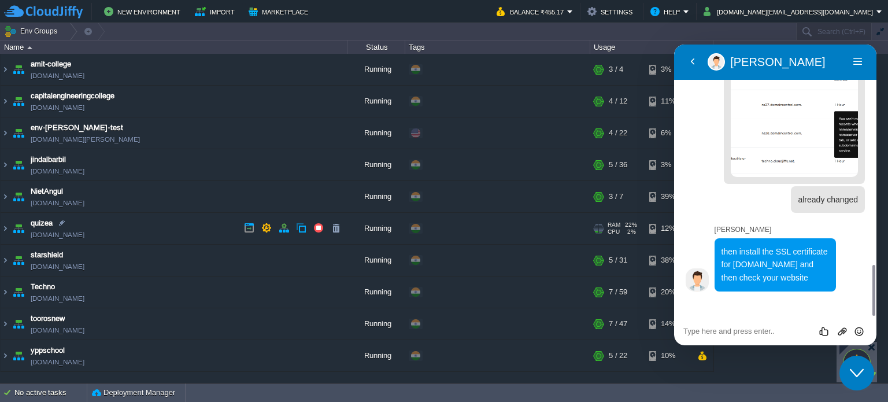
scroll to position [1148, 0]
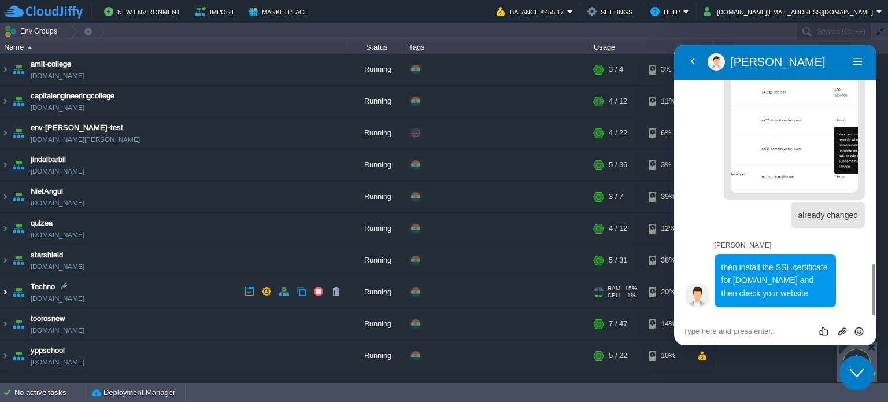
click at [8, 293] on img at bounding box center [5, 291] width 9 height 31
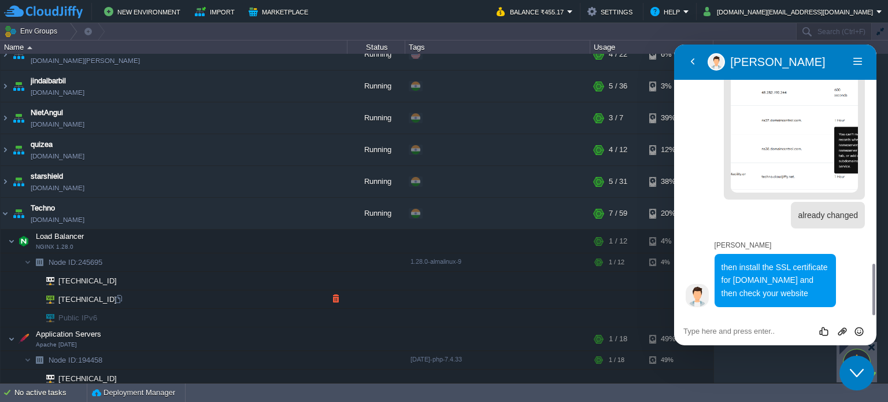
scroll to position [116, 0]
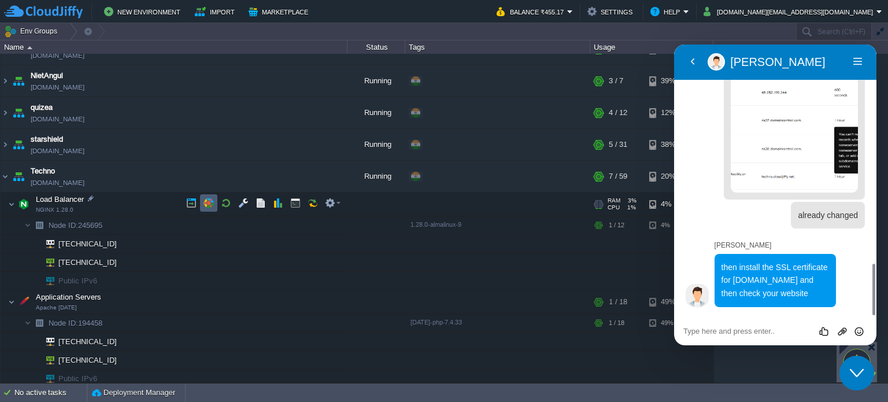
click at [208, 201] on button "button" at bounding box center [208, 203] width 10 height 10
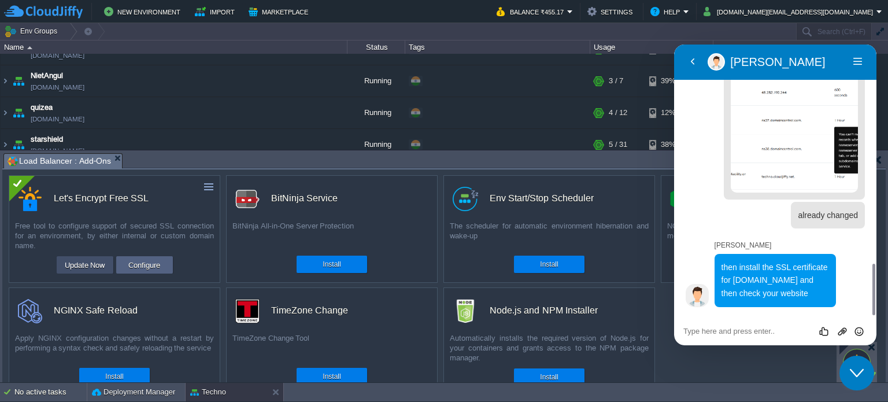
click at [92, 267] on button "Update Now" at bounding box center [84, 265] width 47 height 14
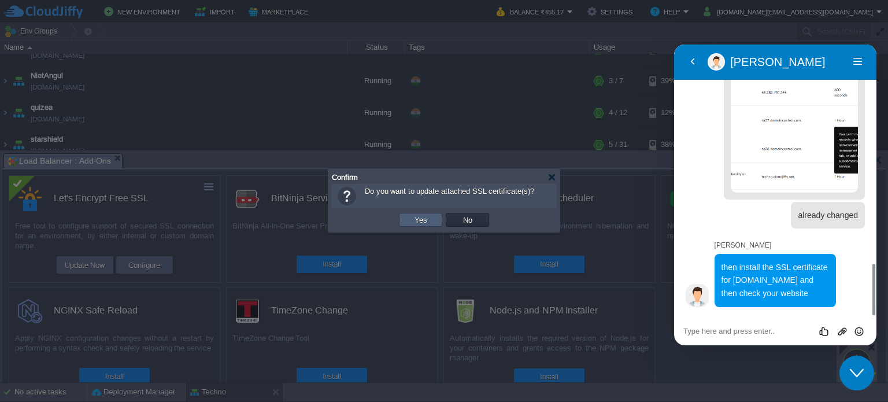
click at [408, 221] on td "Yes" at bounding box center [420, 220] width 43 height 14
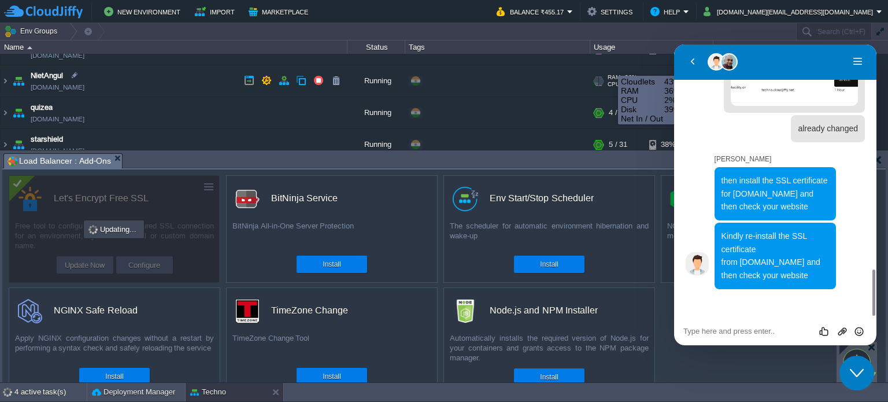
scroll to position [1288, 0]
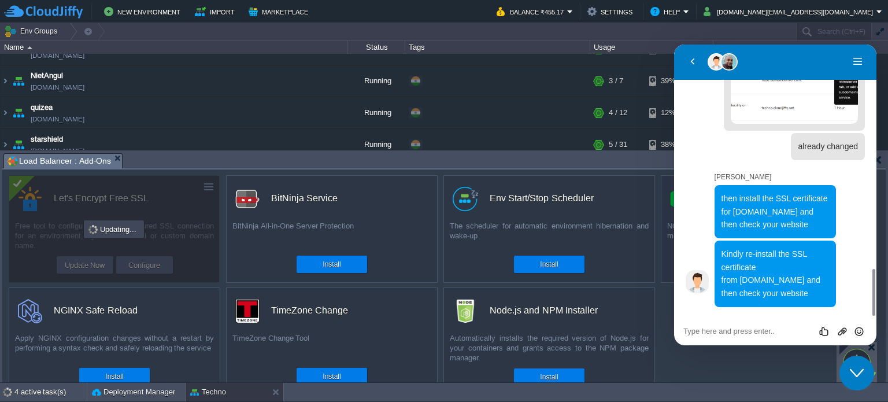
click at [712, 329] on textarea at bounding box center [775, 331] width 184 height 9
type textarea "kindly do it from your side"
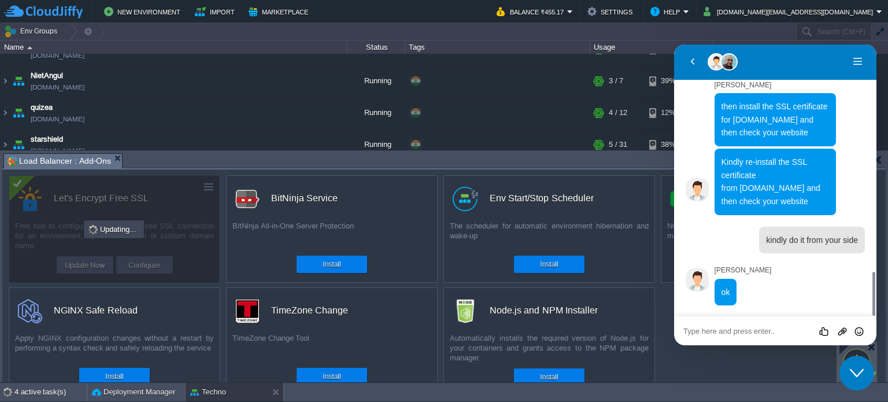
scroll to position [1378, 0]
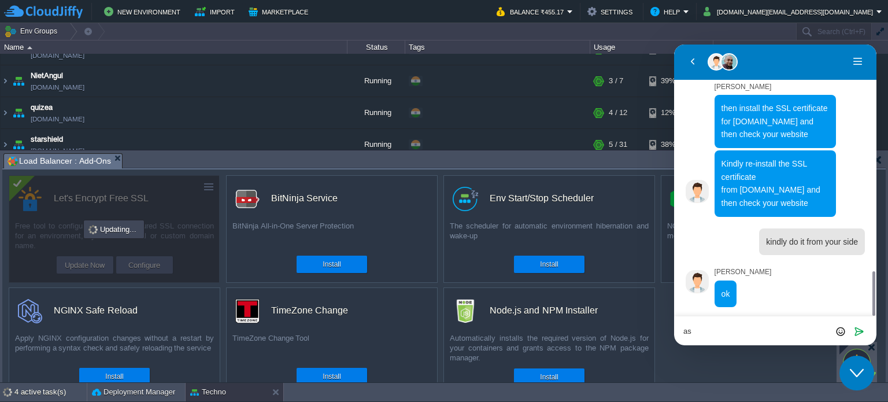
click at [716, 332] on textarea "as" at bounding box center [775, 331] width 184 height 9
type textarea "as quick as possible"
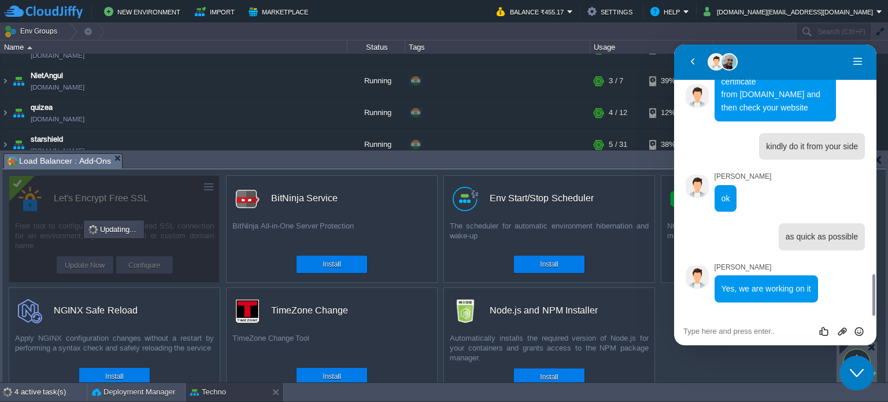
scroll to position [1469, 0]
